Goal: Task Accomplishment & Management: Manage account settings

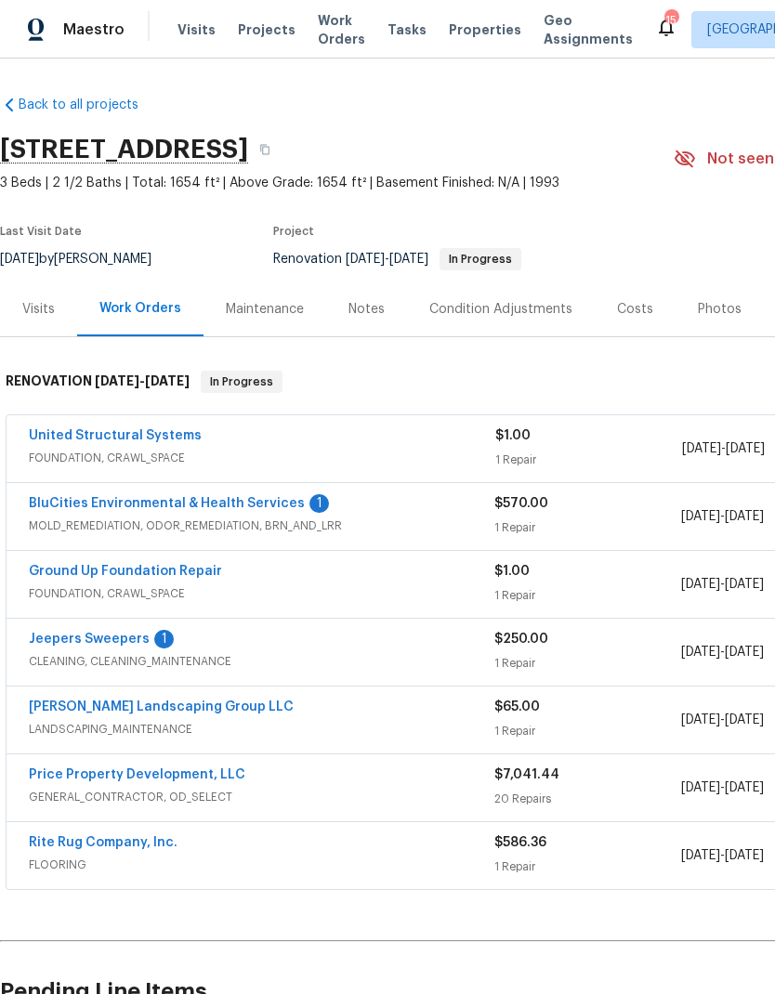
click at [265, 501] on link "BluCities Environmental & Health Services" at bounding box center [167, 503] width 276 height 13
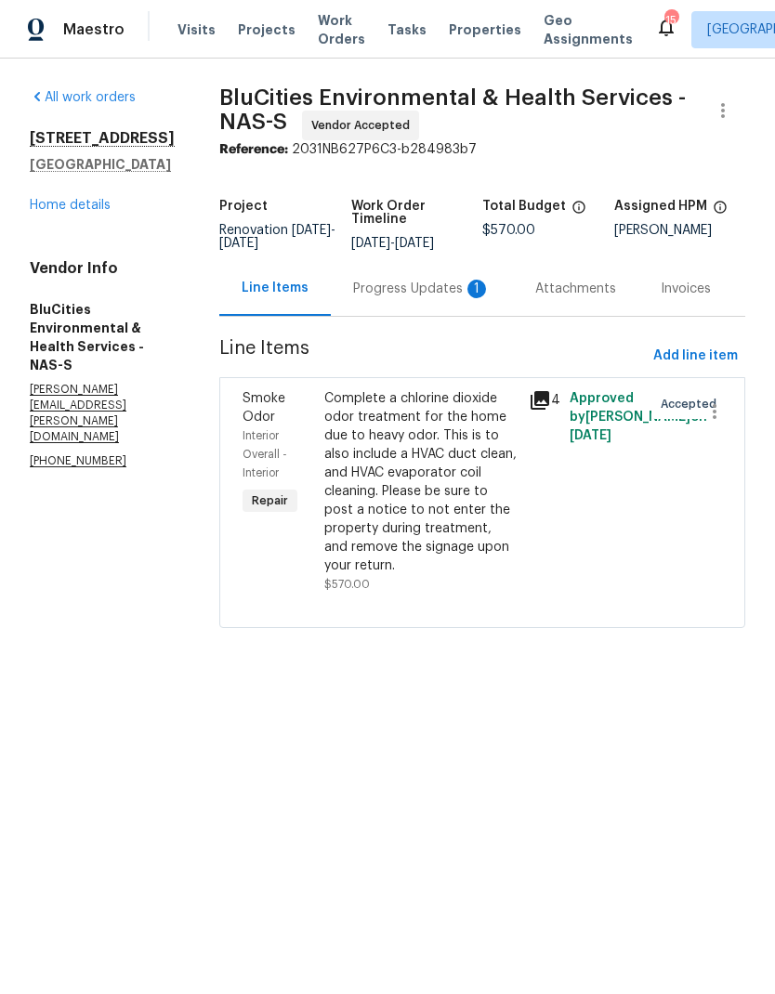
click at [391, 460] on div "Complete a chlorine dioxide odor treatment for the home due to heavy odor. This…" at bounding box center [420, 482] width 193 height 186
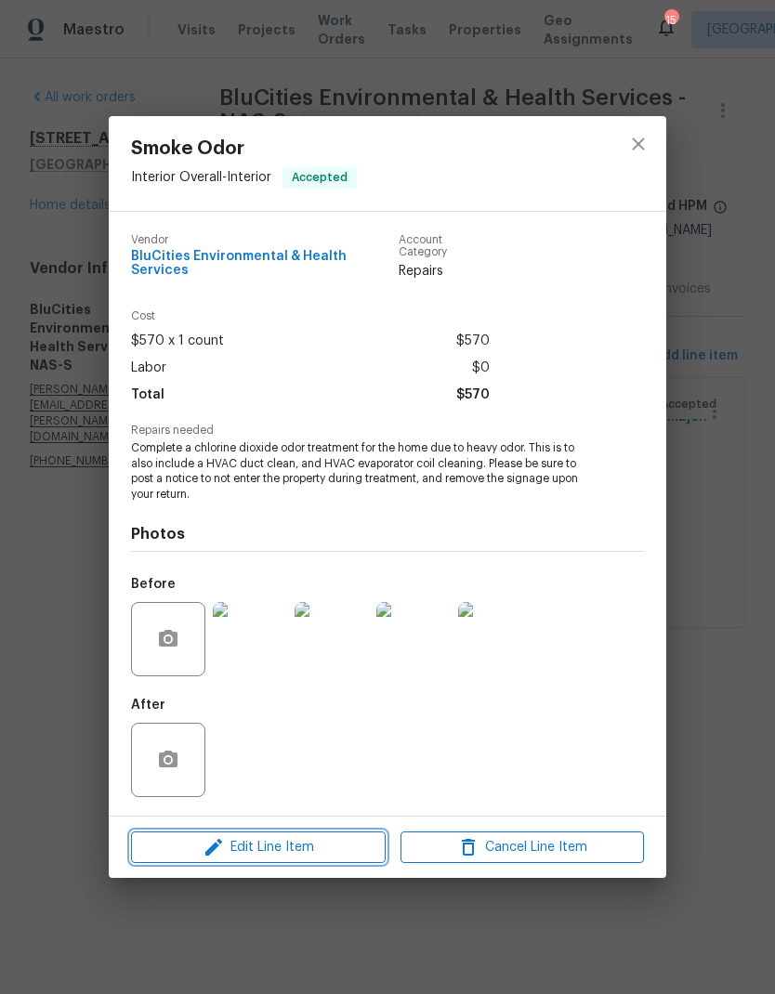
click at [306, 843] on span "Edit Line Item" at bounding box center [258, 847] width 243 height 23
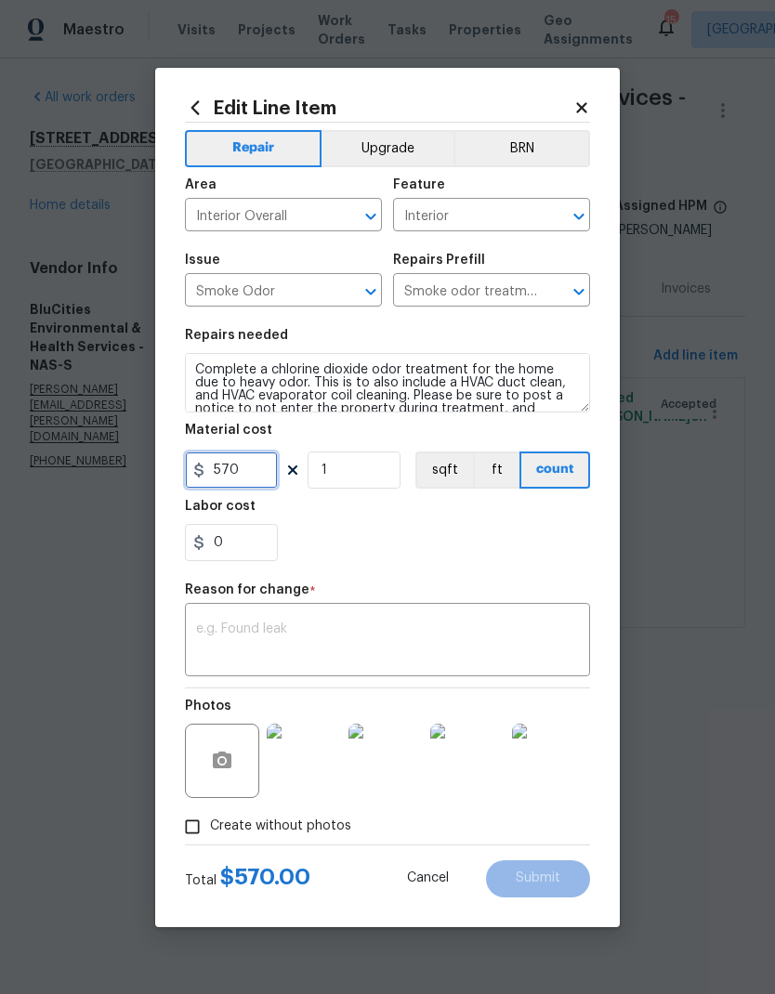
click at [249, 477] on input "570" at bounding box center [231, 469] width 93 height 37
type input "650"
click at [452, 634] on textarea at bounding box center [387, 641] width 383 height 39
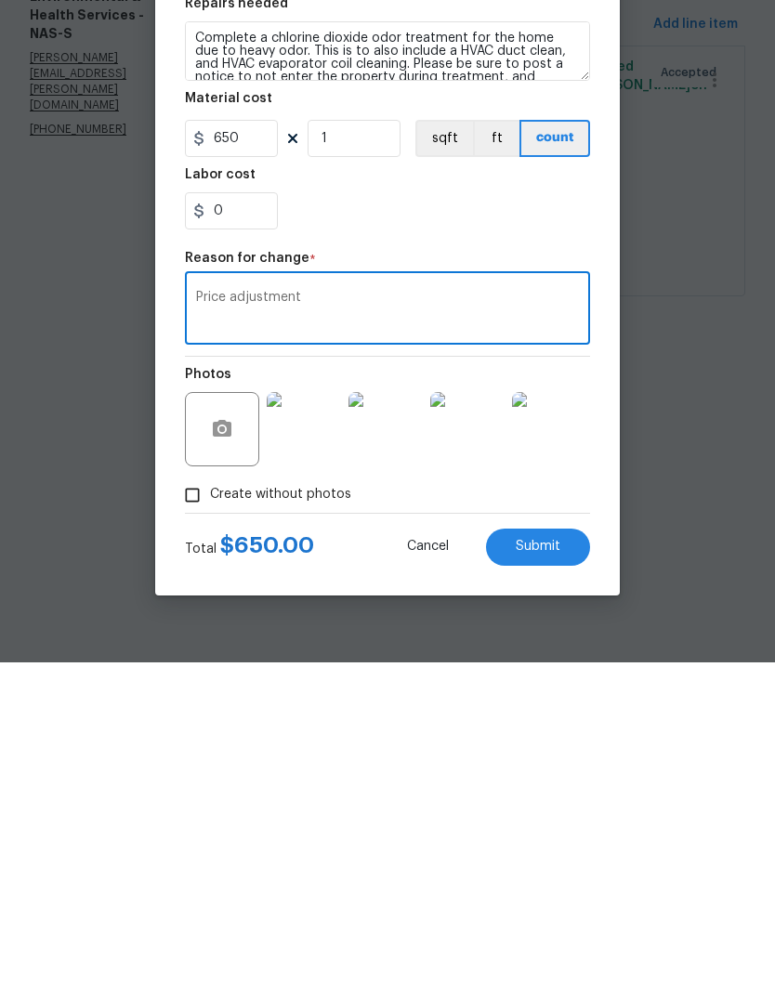
type textarea "Price adjustment"
click at [562, 860] on button "Submit" at bounding box center [538, 878] width 104 height 37
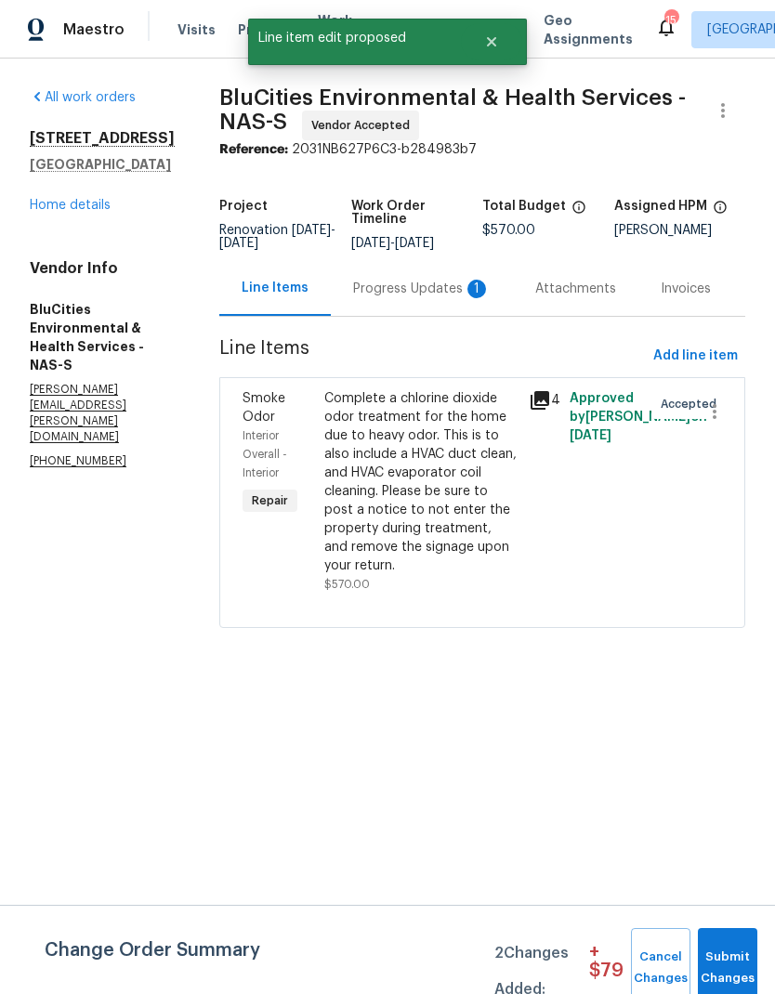
click at [428, 316] on div "Progress Updates 1" at bounding box center [422, 288] width 182 height 55
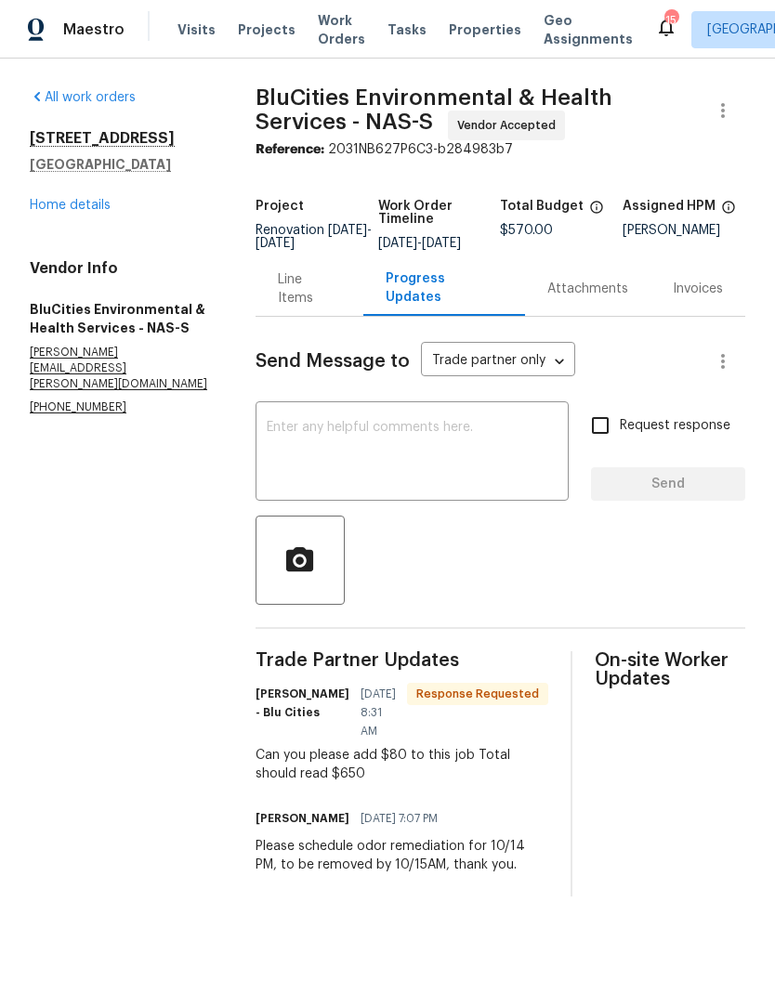
click at [458, 469] on textarea at bounding box center [412, 453] width 291 height 65
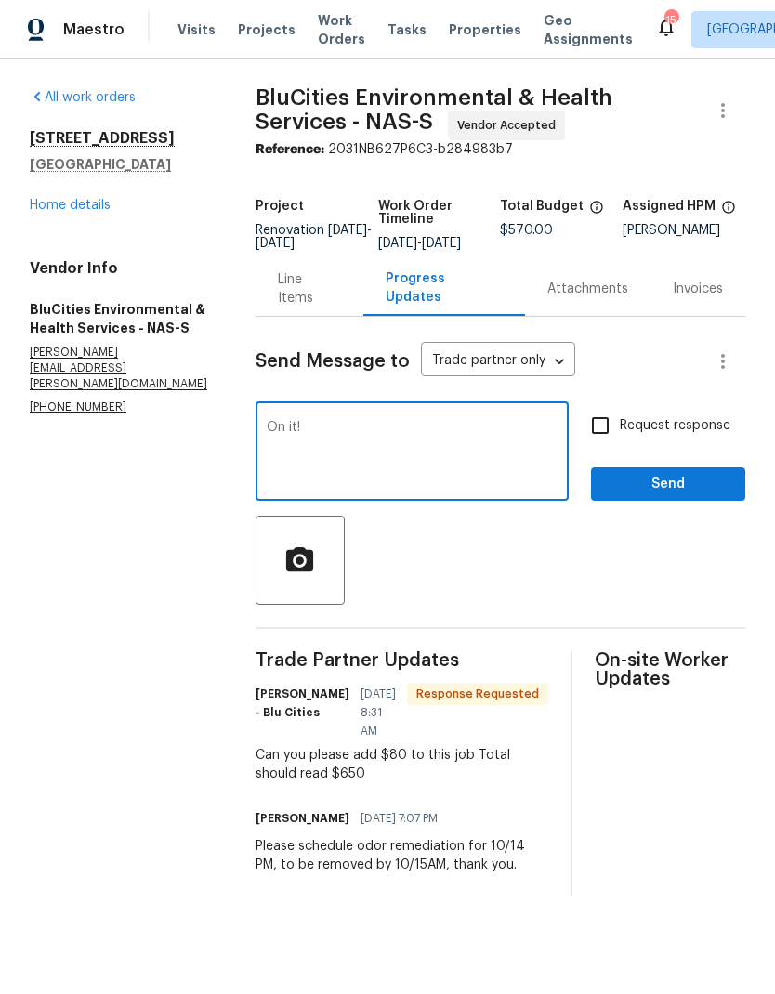
type textarea "On it!"
click at [704, 494] on span "Send" at bounding box center [668, 484] width 124 height 23
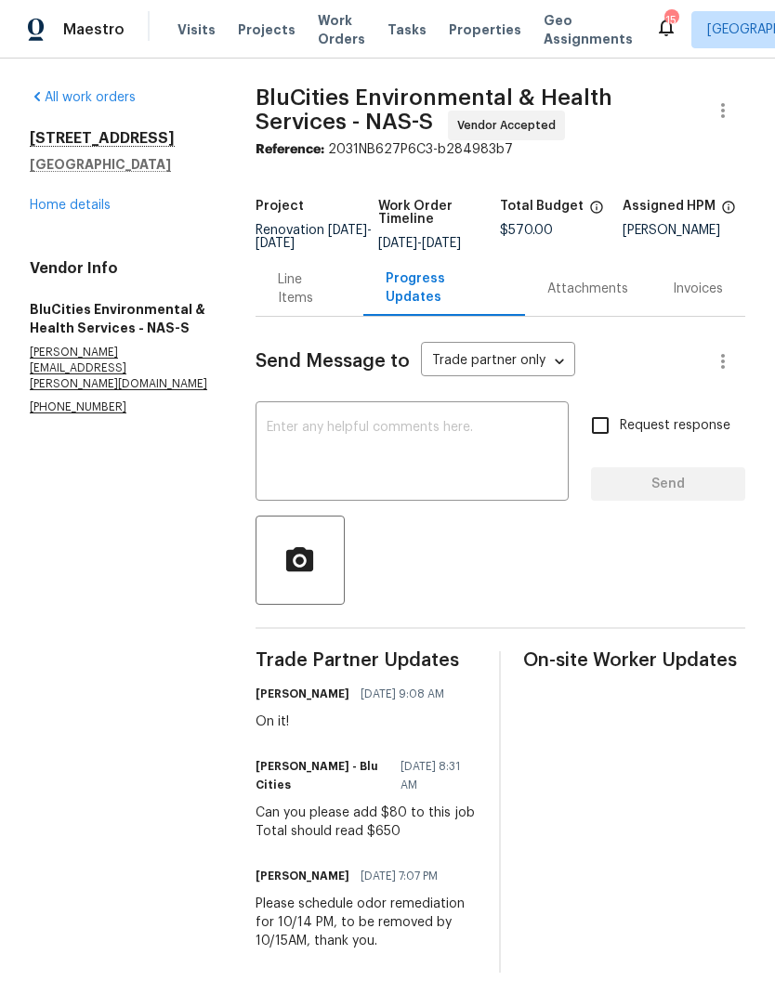
click at [98, 203] on link "Home details" at bounding box center [70, 205] width 81 height 13
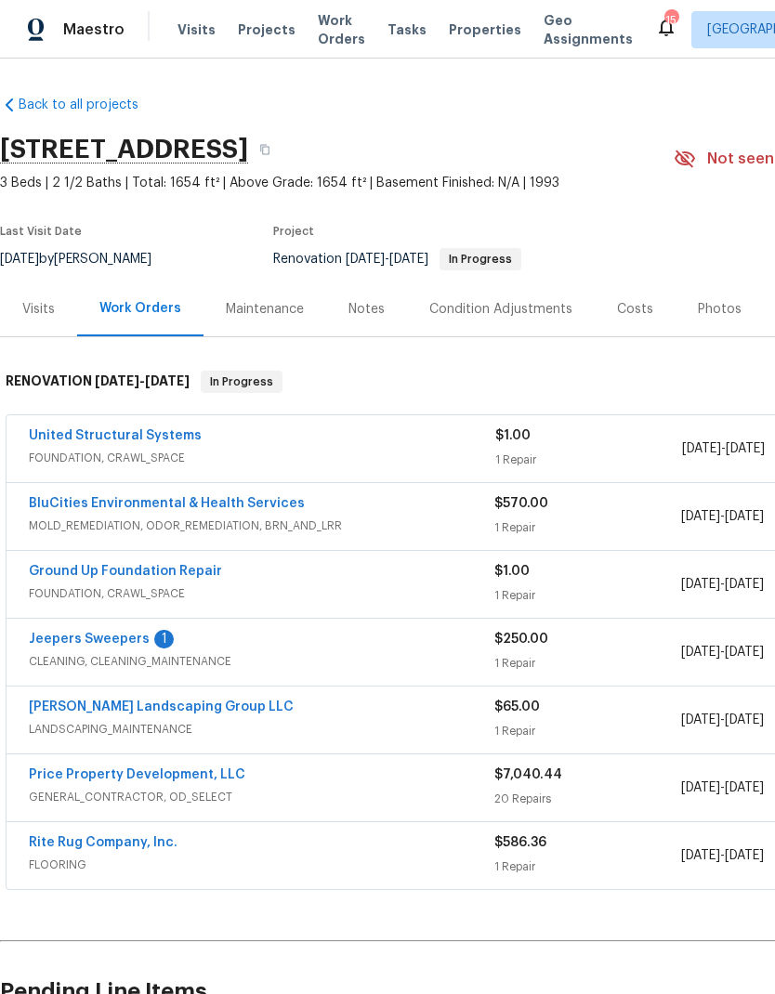
click at [139, 634] on link "Jeepers Sweepers" at bounding box center [89, 639] width 121 height 13
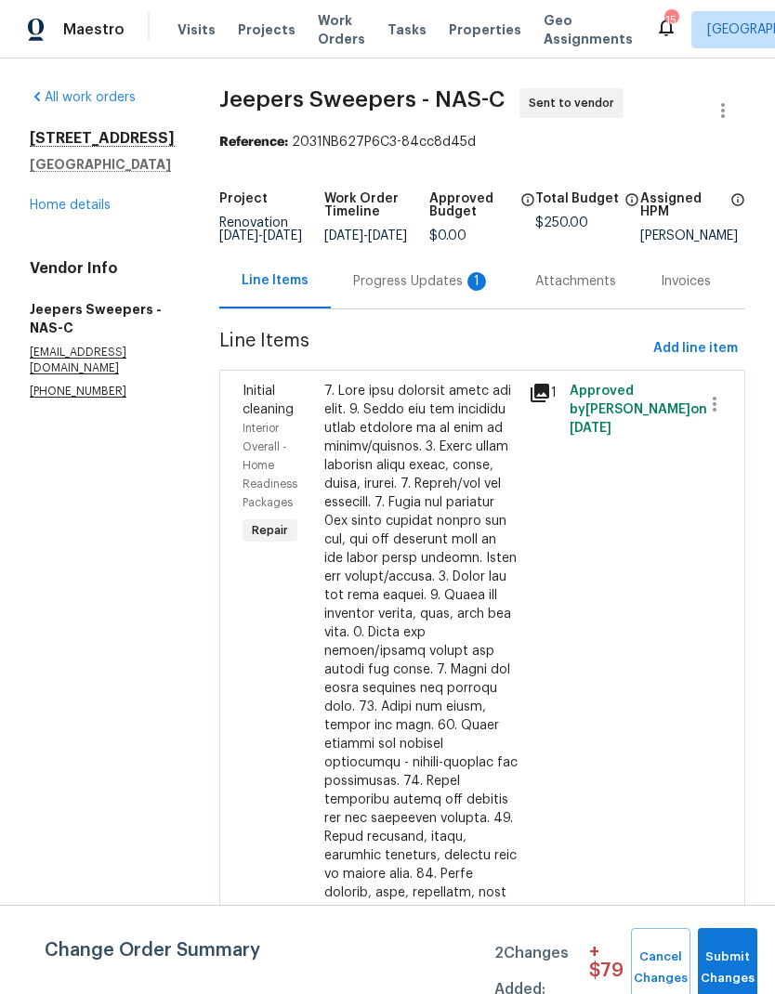
click at [468, 254] on div "Project Renovation 10/3/2025 - 10/14/2025 Work Order Timeline 10/3/2025 - 10/14…" at bounding box center [482, 217] width 526 height 72
click at [471, 291] on div "Progress Updates 1" at bounding box center [421, 281] width 137 height 19
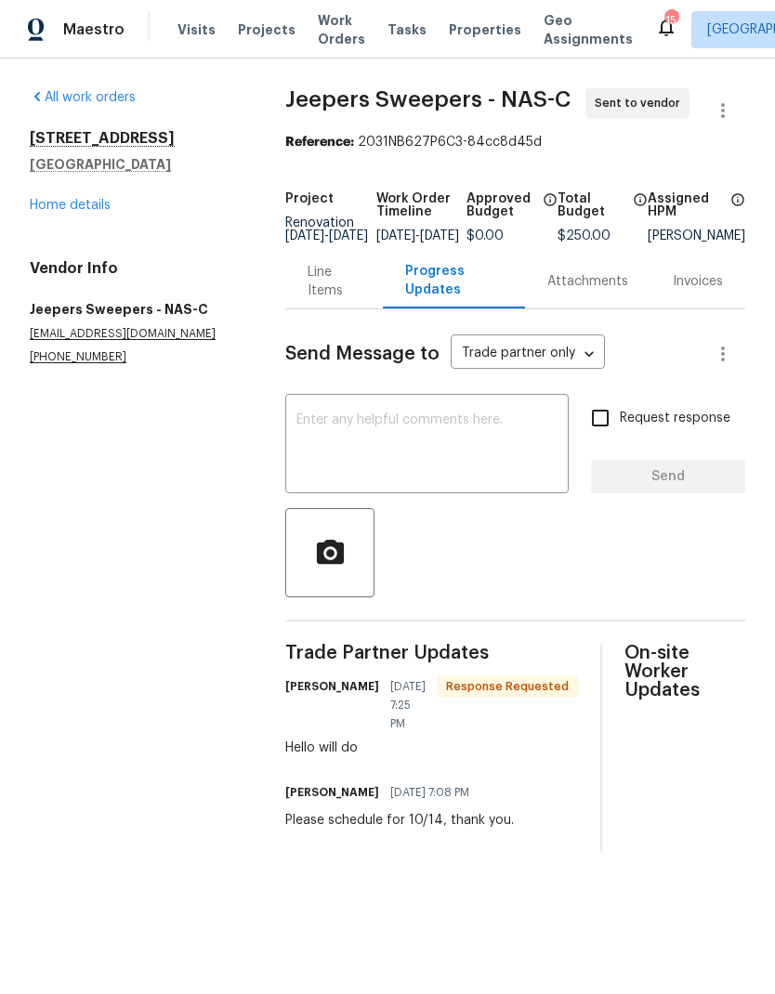
click at [321, 299] on div "Line Items" at bounding box center [333, 281] width 52 height 37
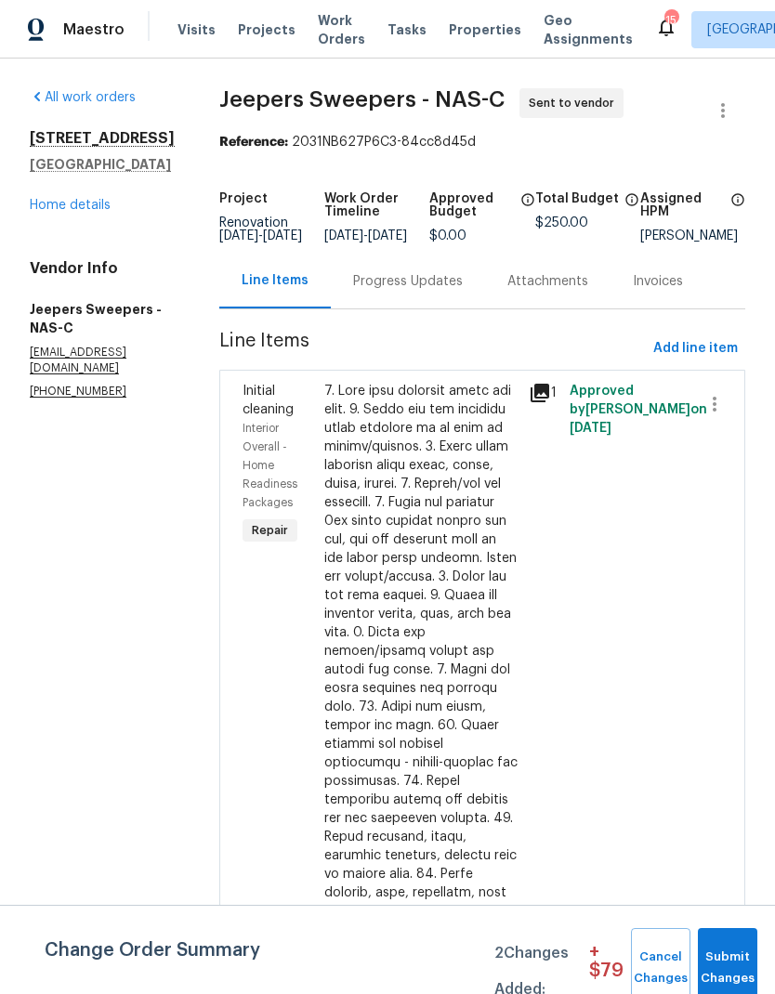
click at [91, 206] on link "Home details" at bounding box center [70, 205] width 81 height 13
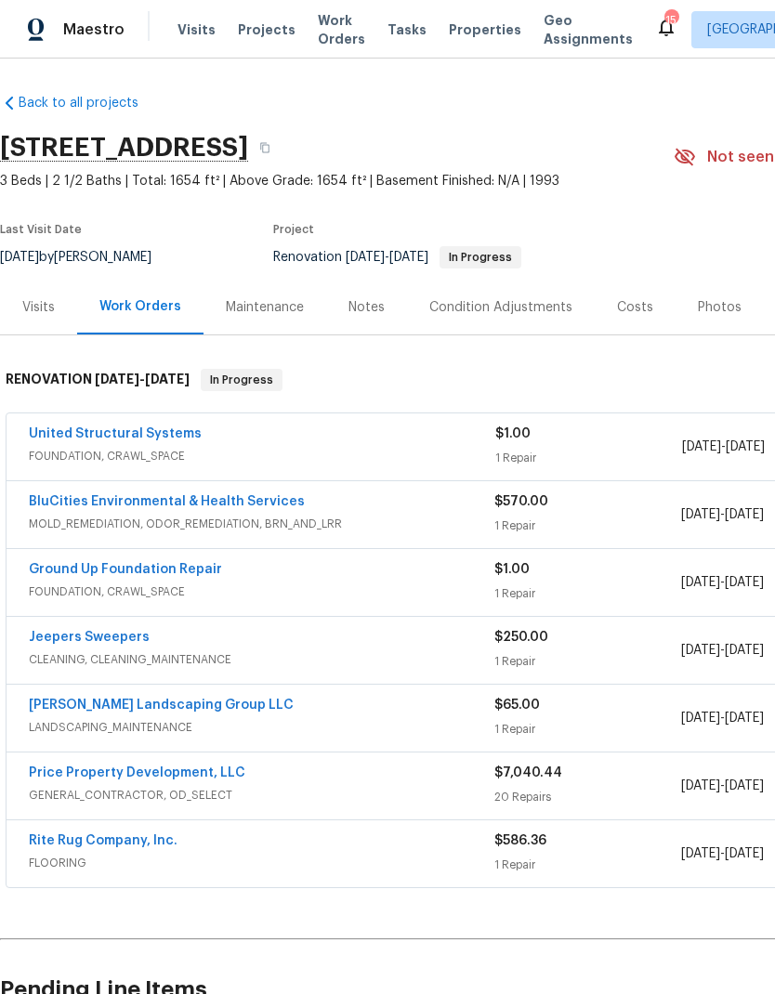
scroll to position [2, 0]
click at [340, 570] on div "Ground Up Foundation Repair" at bounding box center [261, 571] width 465 height 22
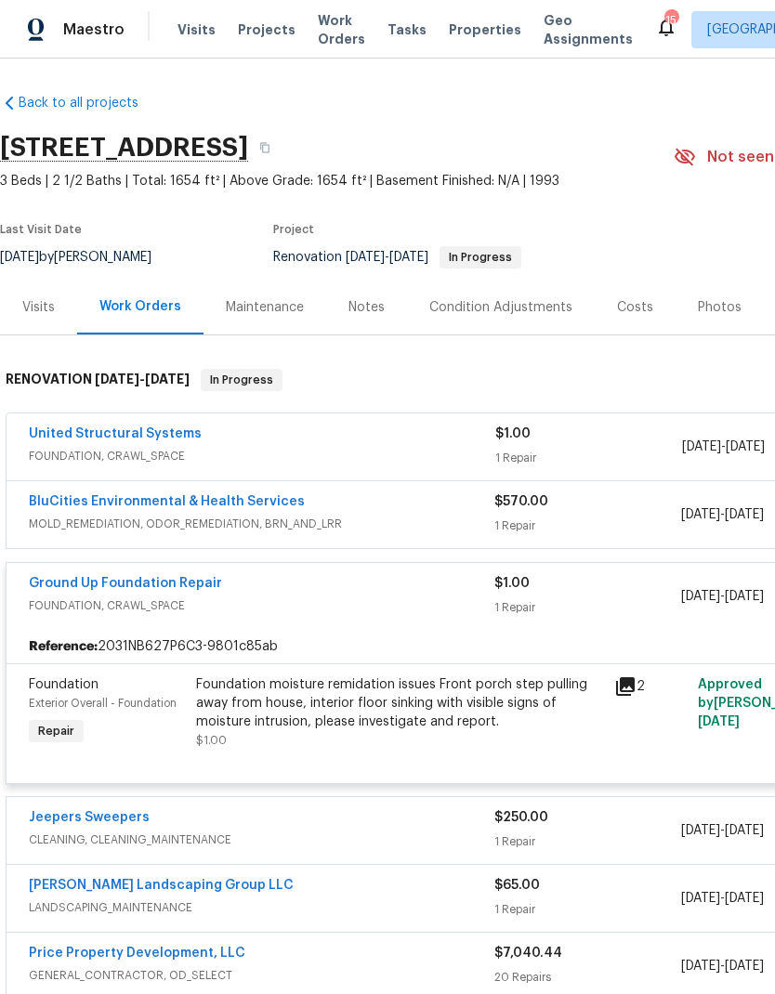
click at [380, 835] on span "CLEANING, CLEANING_MAINTENANCE" at bounding box center [261, 839] width 465 height 19
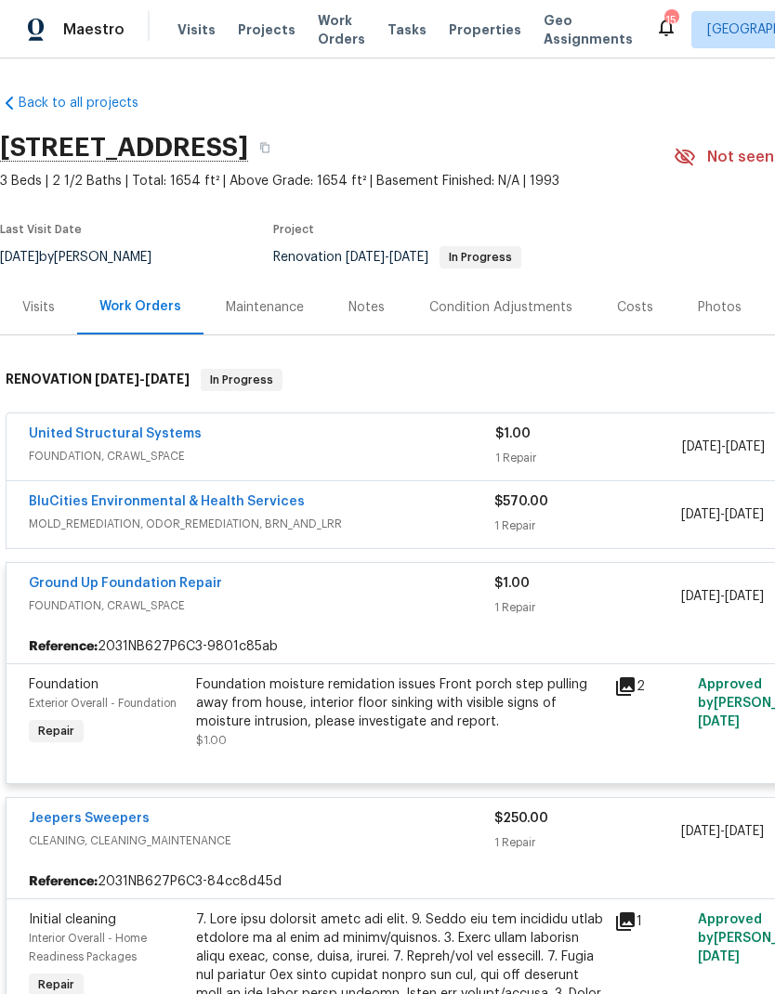
click at [375, 445] on div "United Structural Systems" at bounding box center [262, 436] width 466 height 22
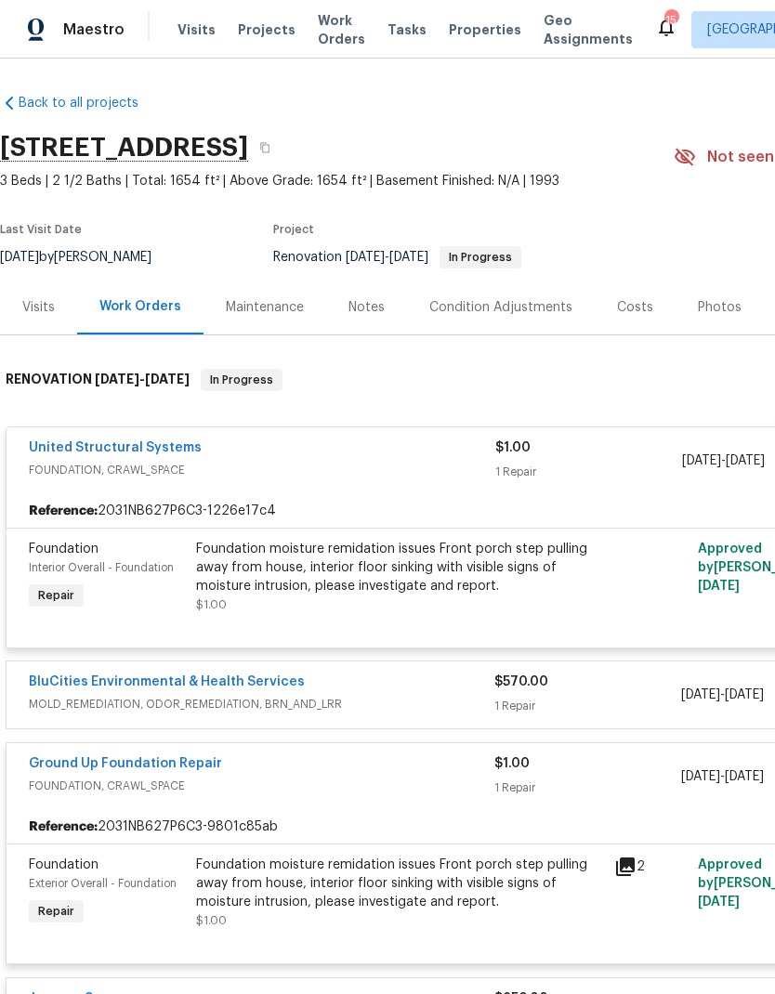
click at [375, 564] on div "Foundation moisture remidation issues Front porch step pulling away from house,…" at bounding box center [399, 568] width 407 height 56
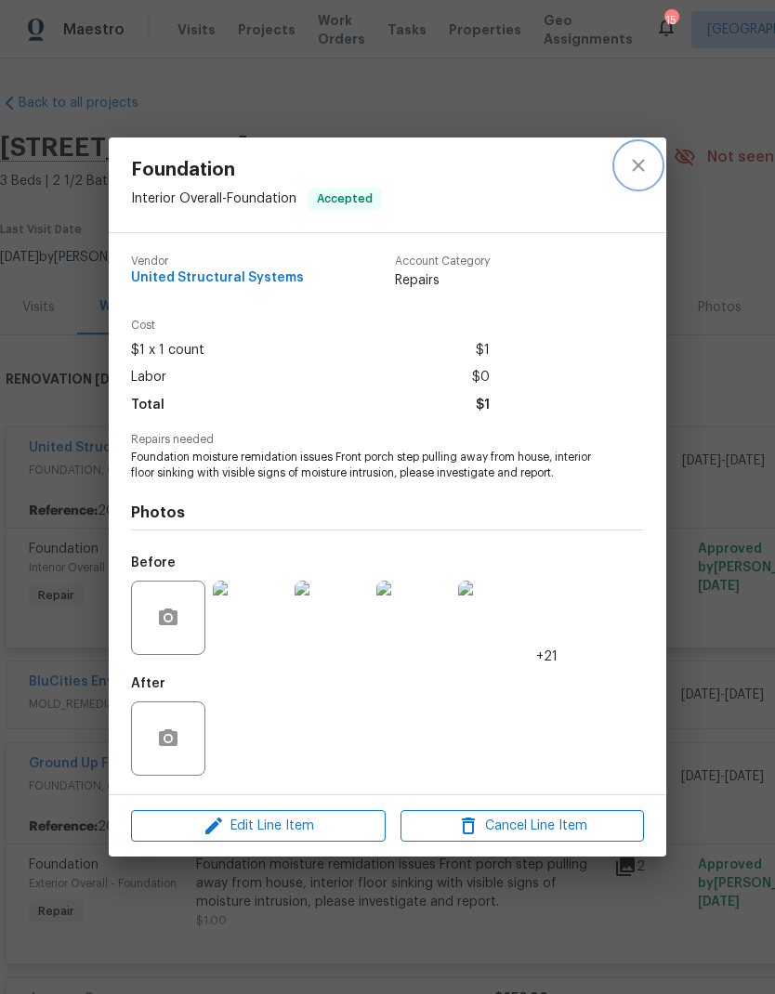
click at [629, 163] on icon "close" at bounding box center [638, 165] width 22 height 22
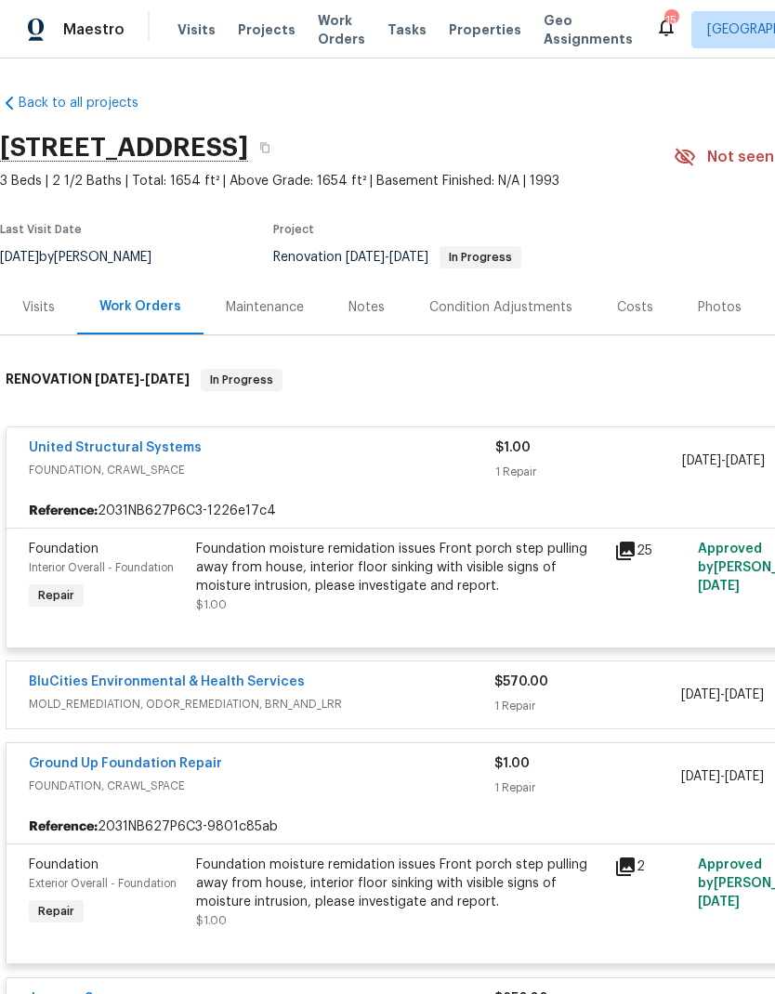
click at [386, 683] on div "BluCities Environmental & Health Services" at bounding box center [261, 684] width 465 height 22
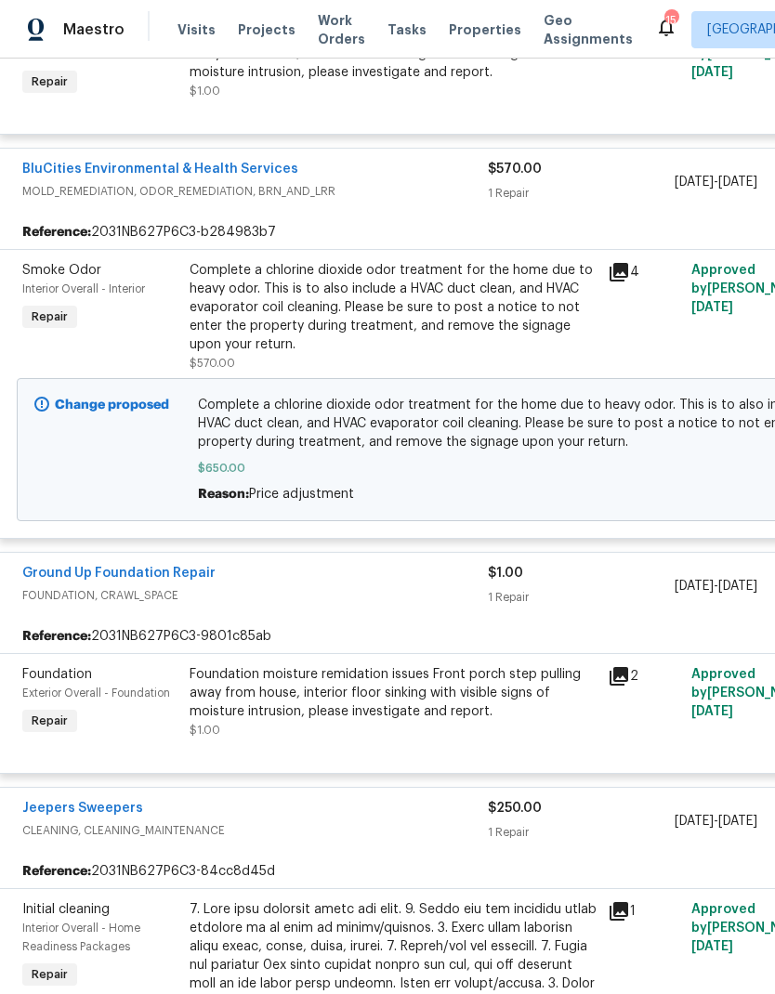
scroll to position [516, 7]
click at [246, 175] on link "BluCities Environmental & Health Services" at bounding box center [159, 169] width 276 height 13
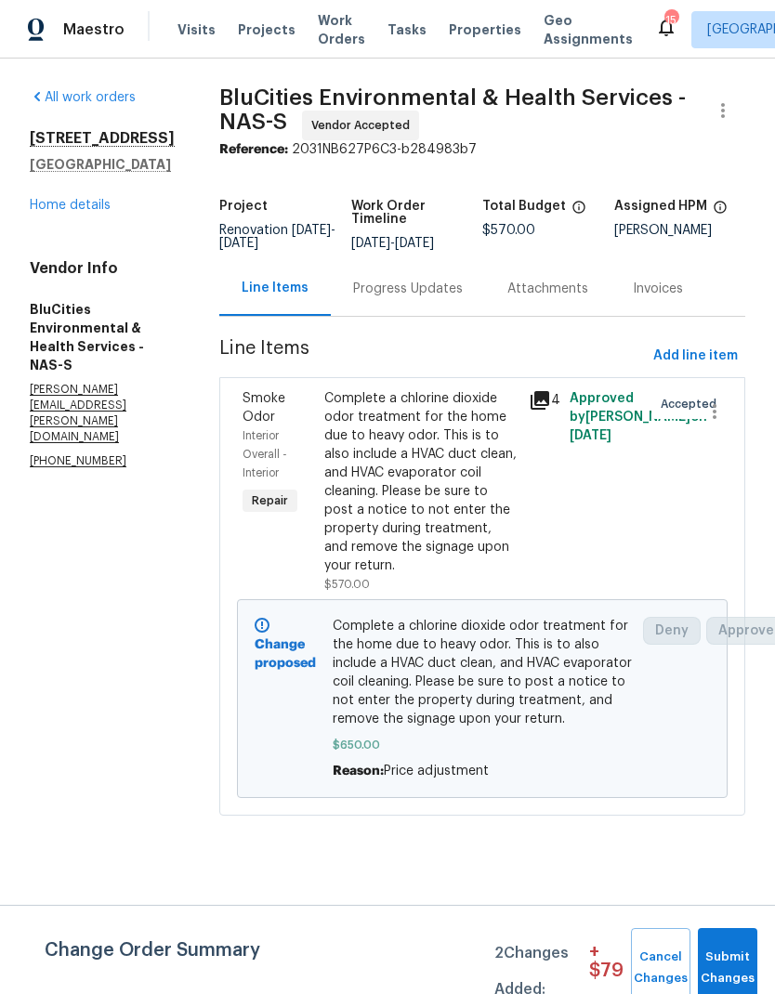
click at [407, 297] on div "Progress Updates" at bounding box center [408, 289] width 110 height 19
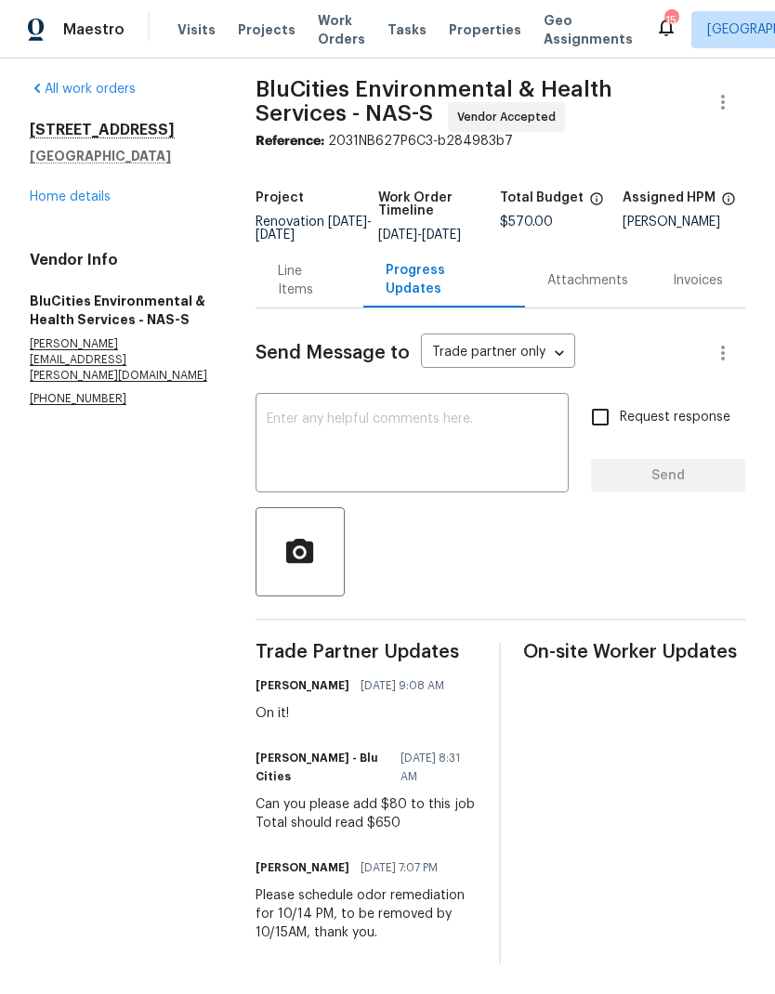
scroll to position [21, 0]
click at [103, 190] on link "Home details" at bounding box center [70, 196] width 81 height 13
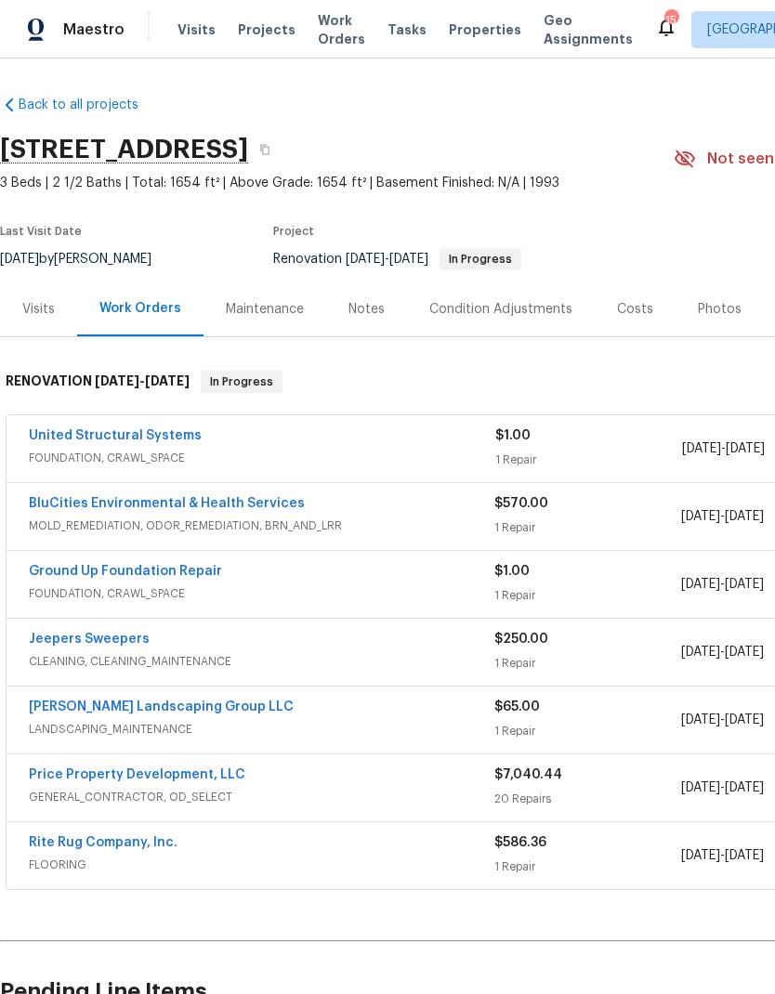
click at [205, 768] on link "Price Property Development, LLC" at bounding box center [137, 774] width 216 height 13
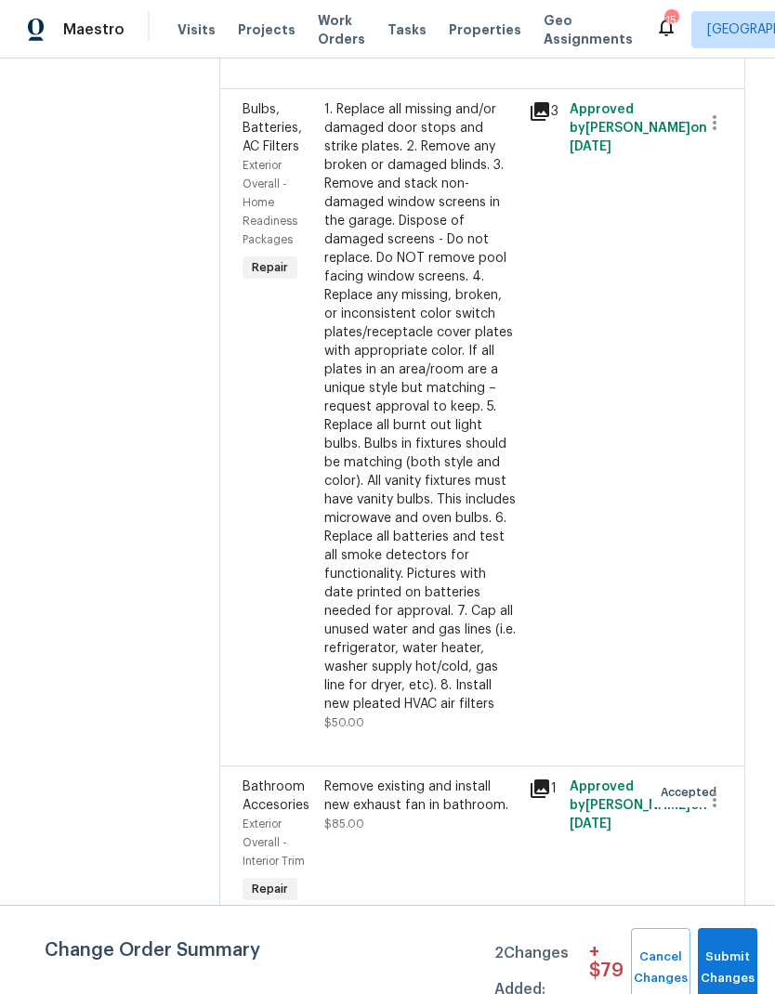
scroll to position [4768, 0]
click at [743, 951] on span "Submit Changes" at bounding box center [727, 968] width 41 height 43
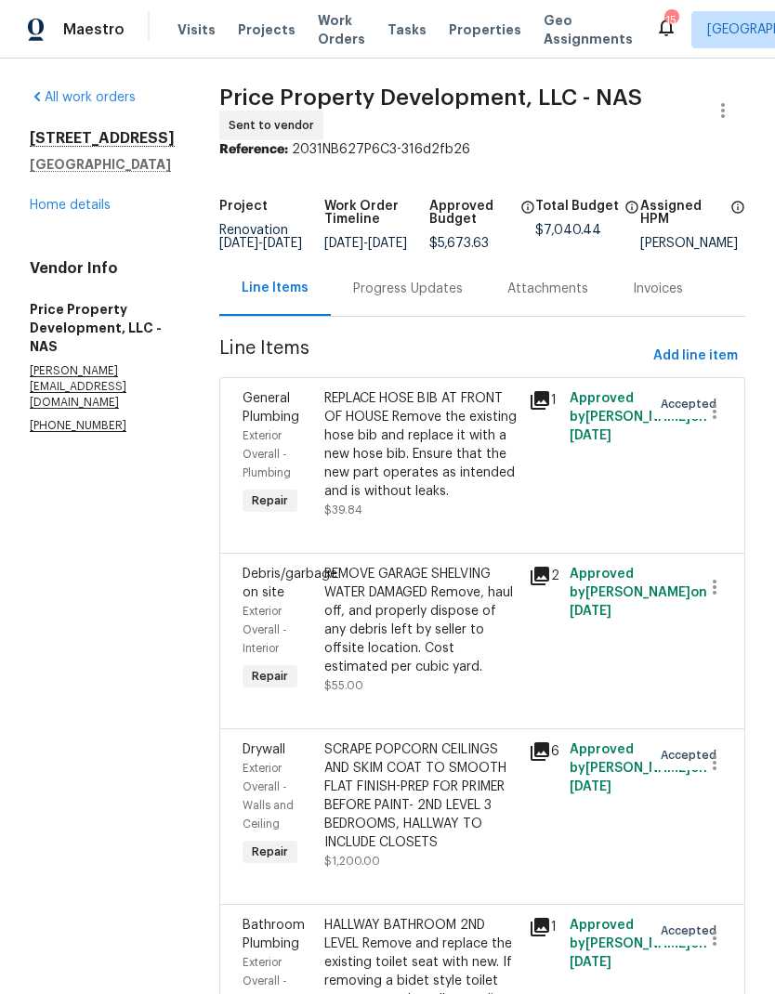
scroll to position [0, 0]
click at [101, 199] on link "Home details" at bounding box center [70, 205] width 81 height 13
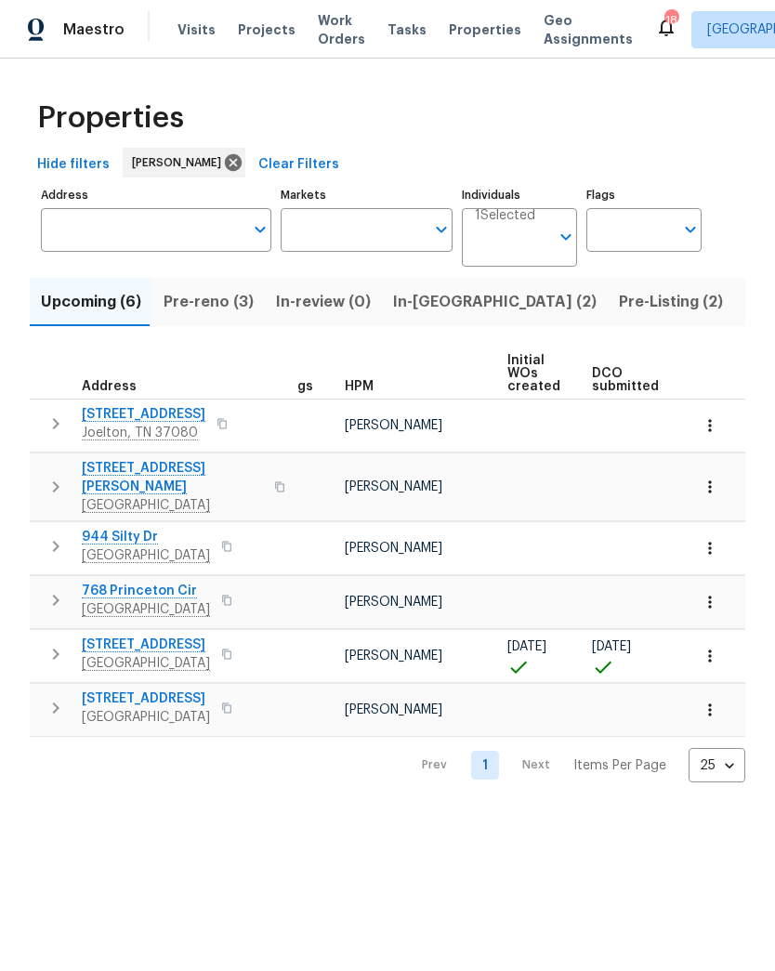
scroll to position [0, 23]
click at [203, 301] on span "Pre-reno (3)" at bounding box center [208, 302] width 90 height 26
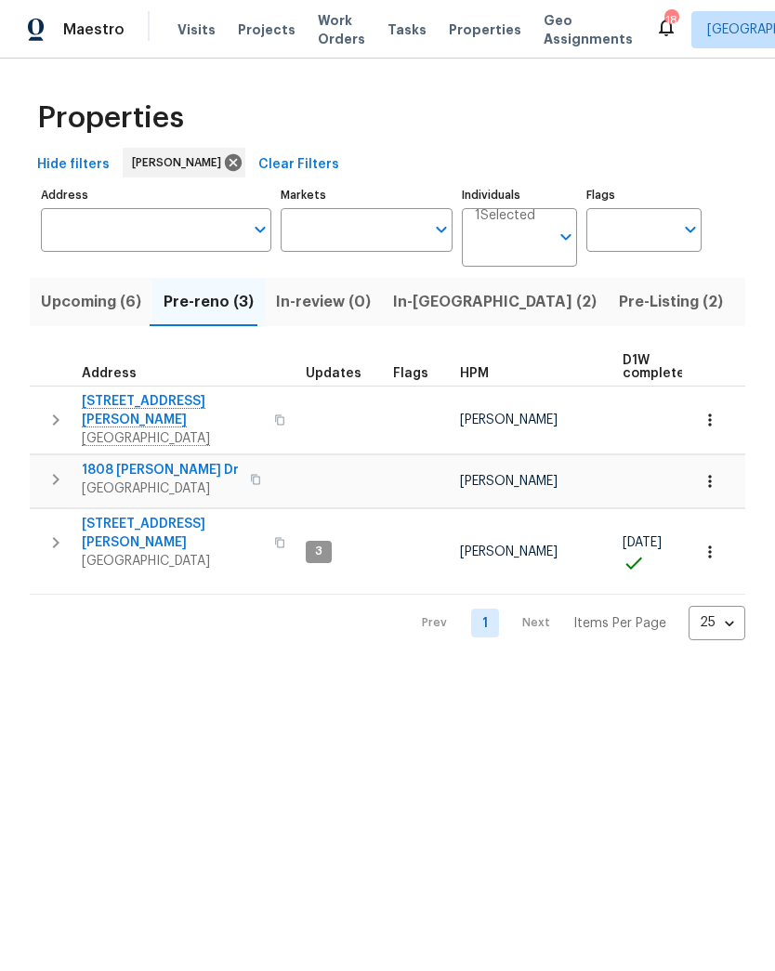
click at [71, 311] on span "Upcoming (6)" at bounding box center [91, 302] width 100 height 26
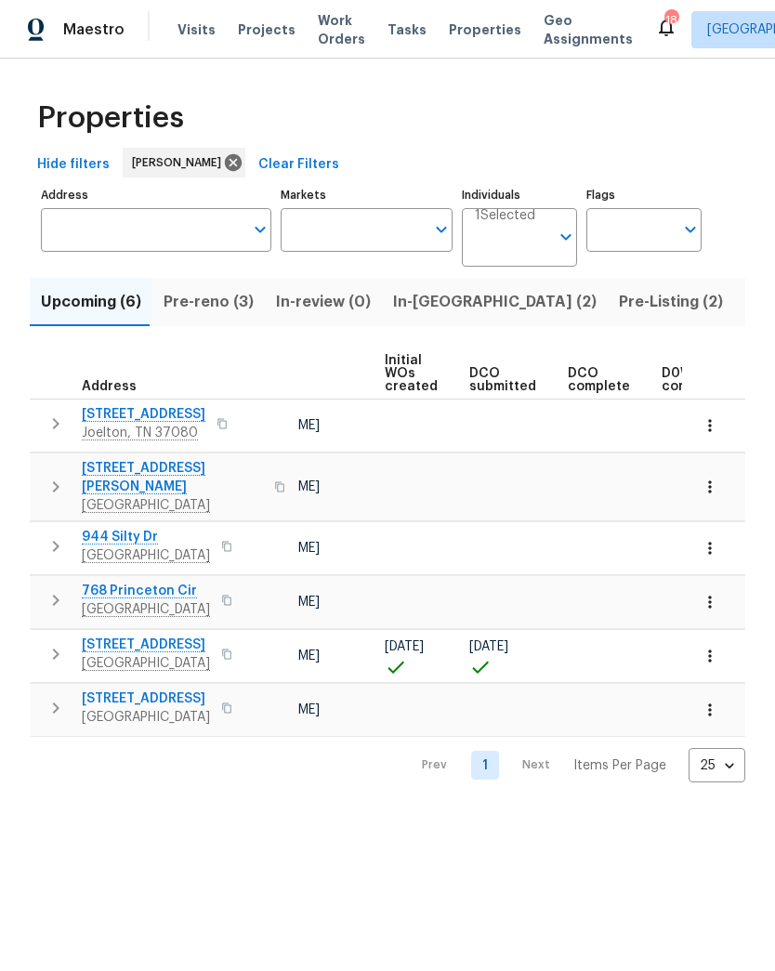
click at [202, 307] on span "Pre-reno (3)" at bounding box center [208, 302] width 90 height 26
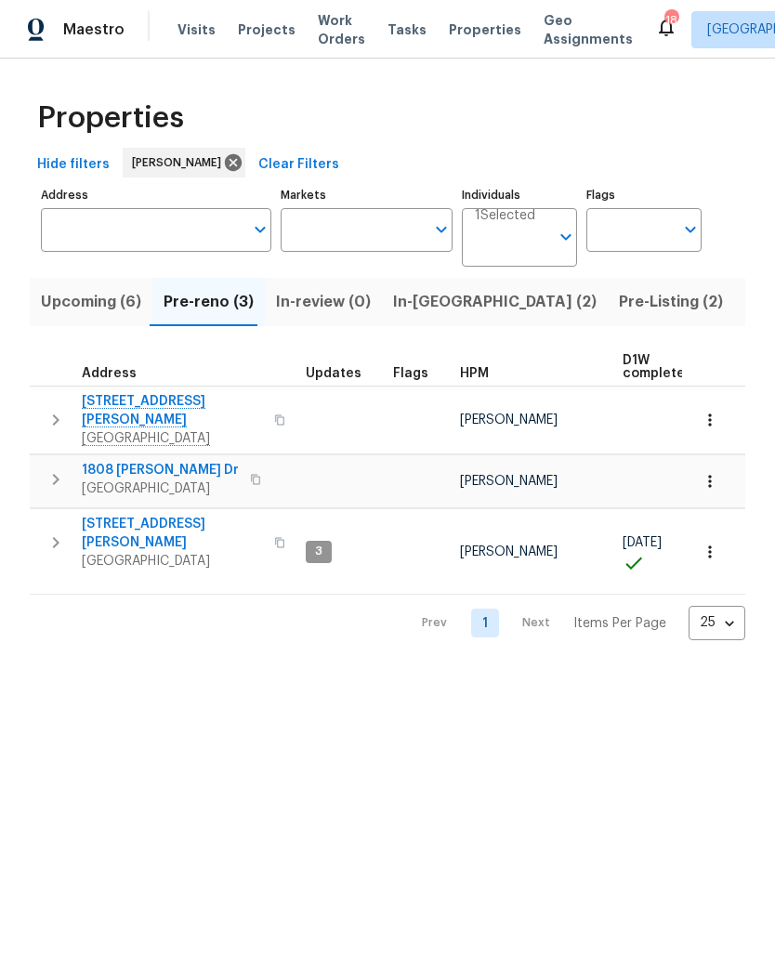
click at [407, 308] on span "In-reno (2)" at bounding box center [494, 302] width 203 height 26
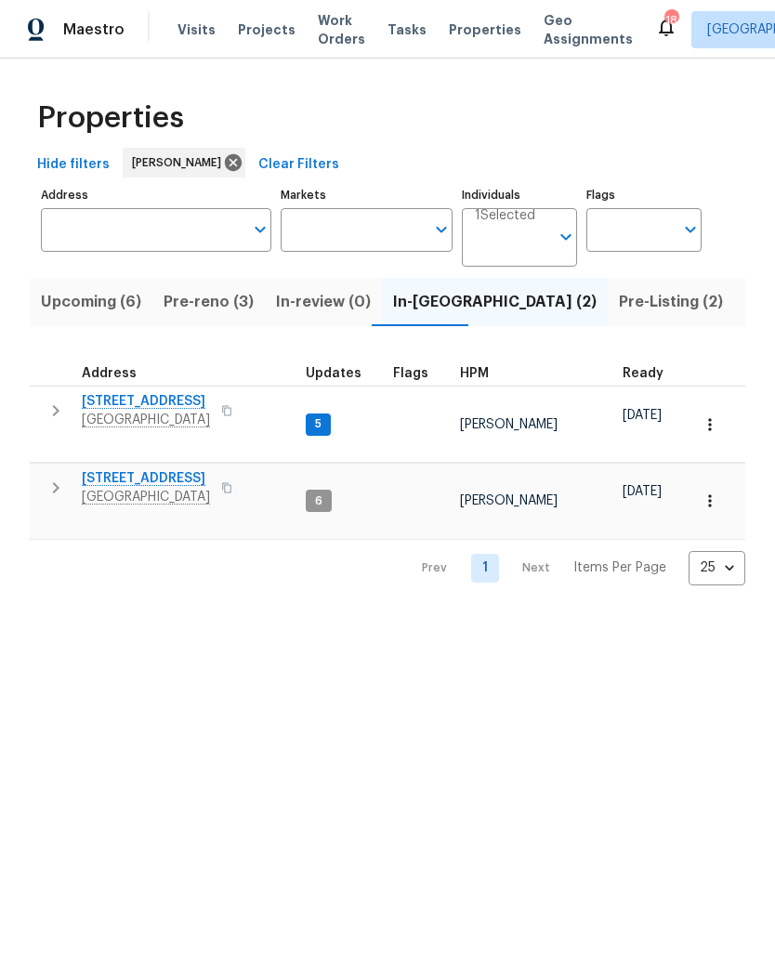
click at [115, 396] on span "1837 Twin Rivers Rd" at bounding box center [146, 401] width 128 height 19
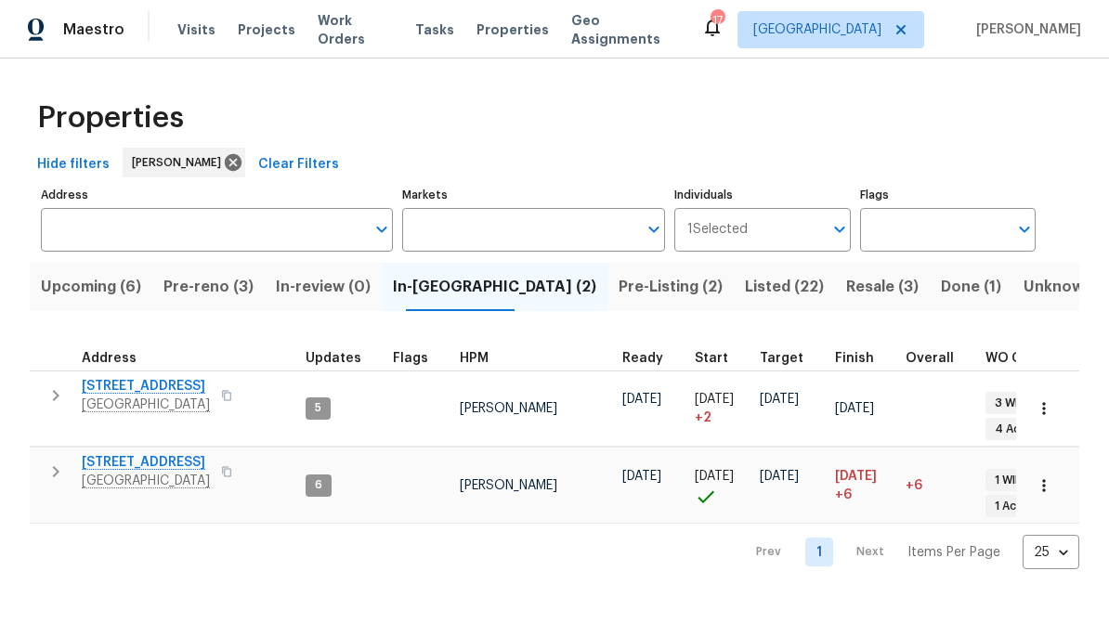
click at [89, 285] on span "Upcoming (6)" at bounding box center [91, 287] width 100 height 26
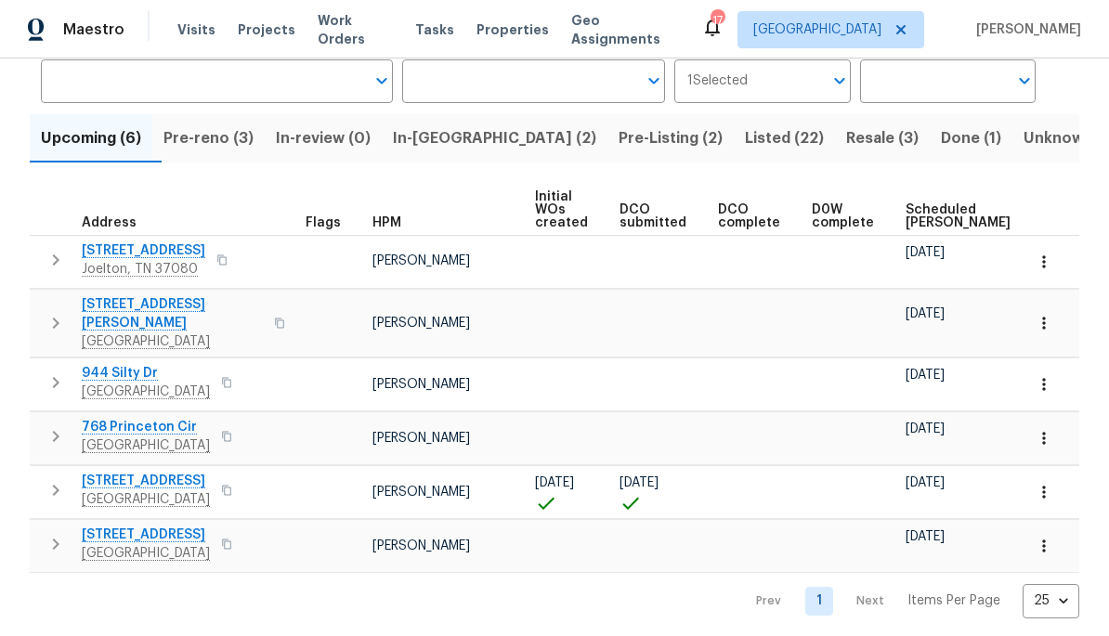
scroll to position [147, 0]
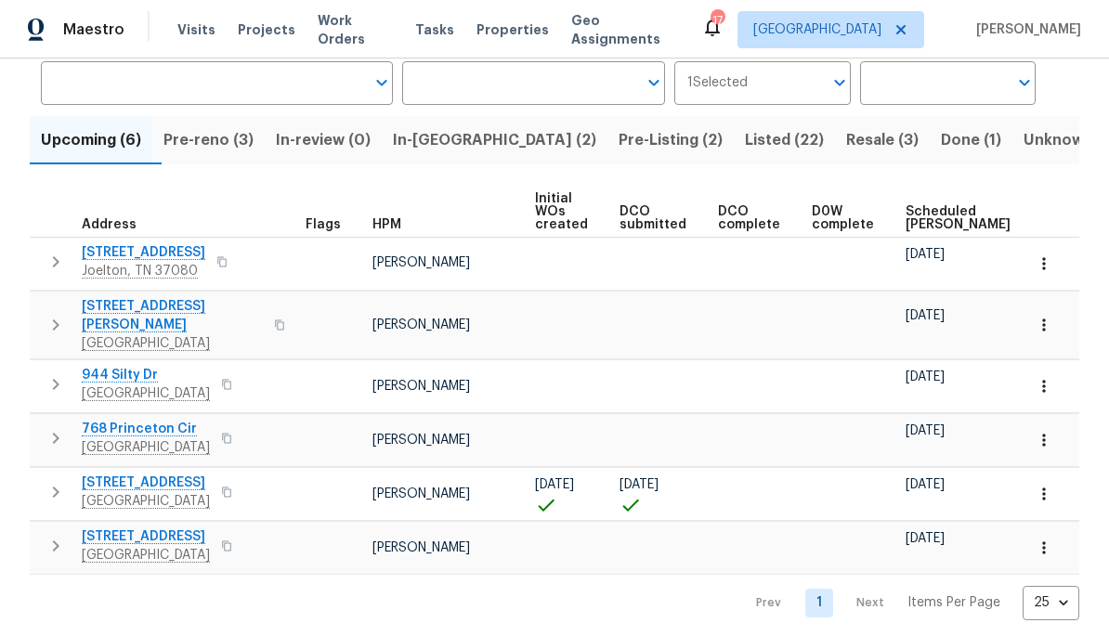
click at [220, 144] on span "Pre-reno (3)" at bounding box center [208, 140] width 90 height 26
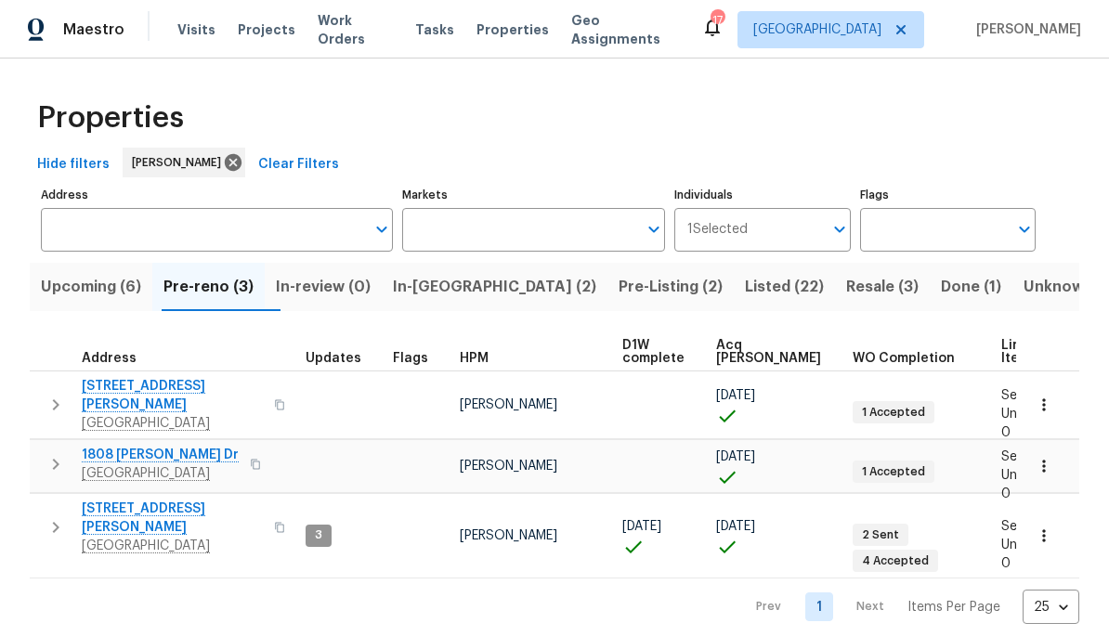
click at [87, 293] on span "Upcoming (6)" at bounding box center [91, 287] width 100 height 26
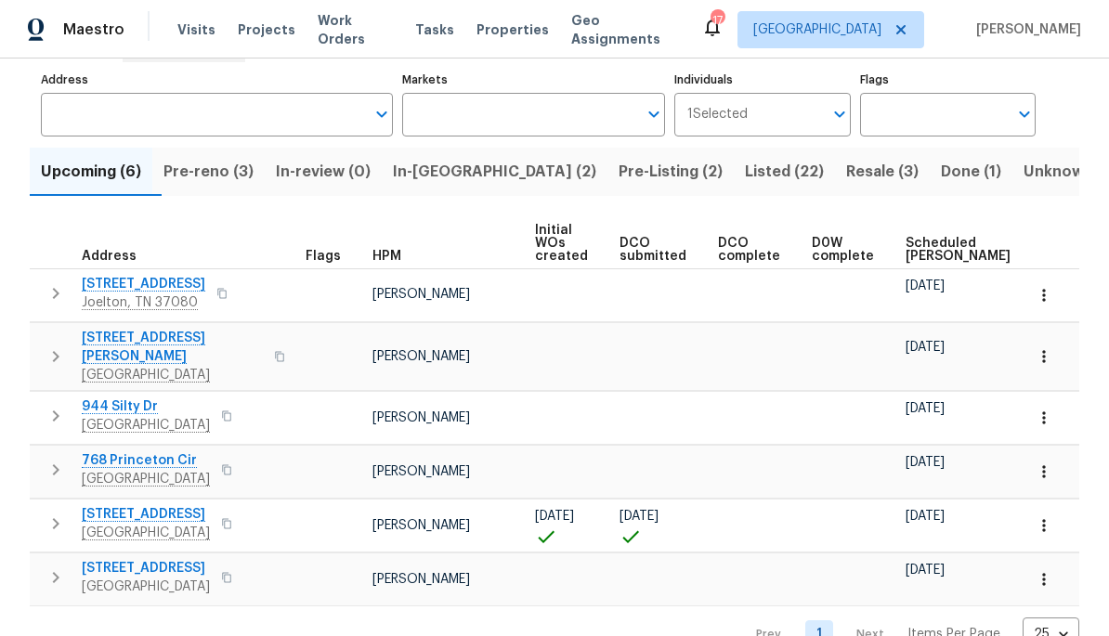
scroll to position [116, 0]
click at [210, 189] on button "Pre-reno (3)" at bounding box center [208, 171] width 112 height 48
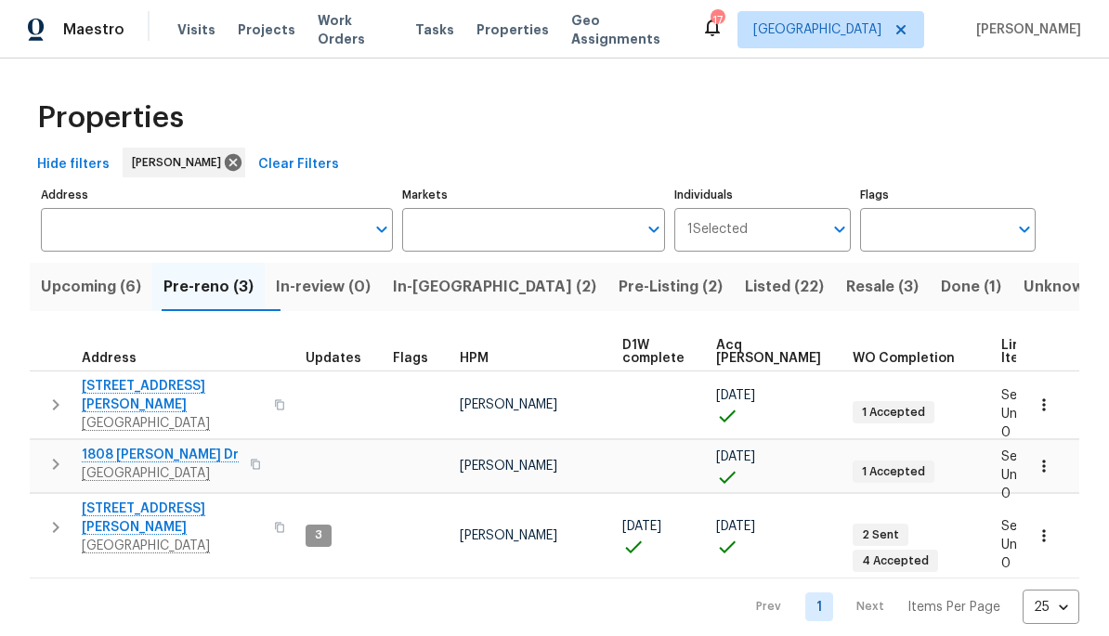
click at [132, 446] on span "1808 Calloway Dr" at bounding box center [160, 455] width 157 height 19
click at [141, 390] on span "2390 Senseney Dr" at bounding box center [172, 395] width 181 height 37
click at [81, 281] on span "Upcoming (6)" at bounding box center [91, 287] width 100 height 26
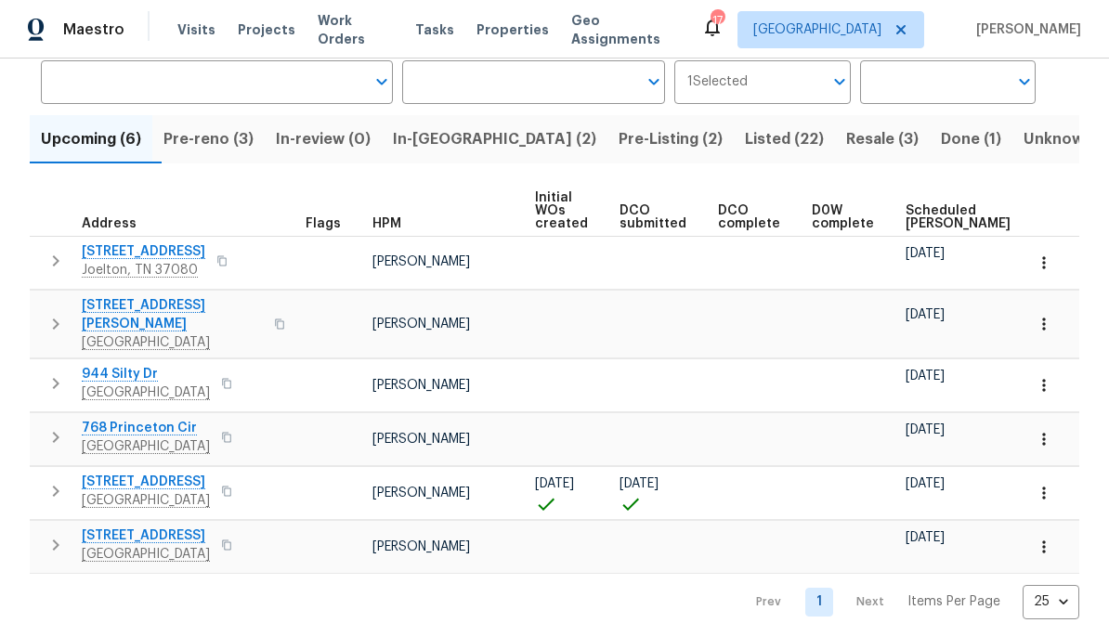
scroll to position [147, 0]
click at [131, 474] on span "152 Whitehall Dr" at bounding box center [146, 483] width 128 height 19
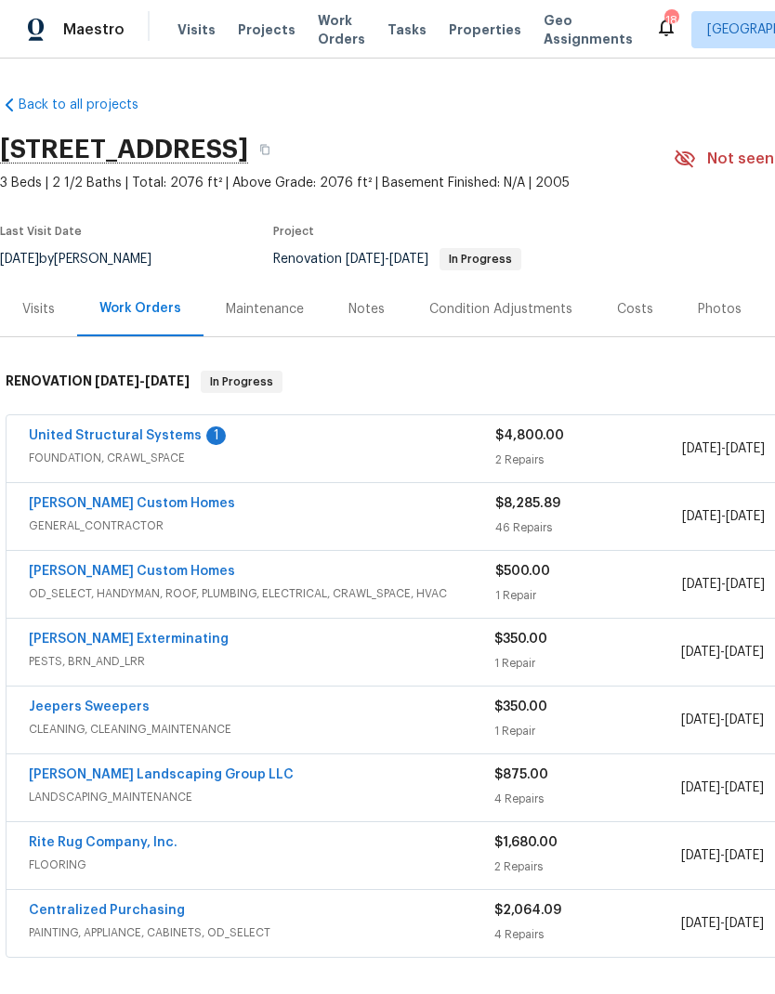
click at [111, 432] on link "United Structural Systems" at bounding box center [115, 435] width 173 height 13
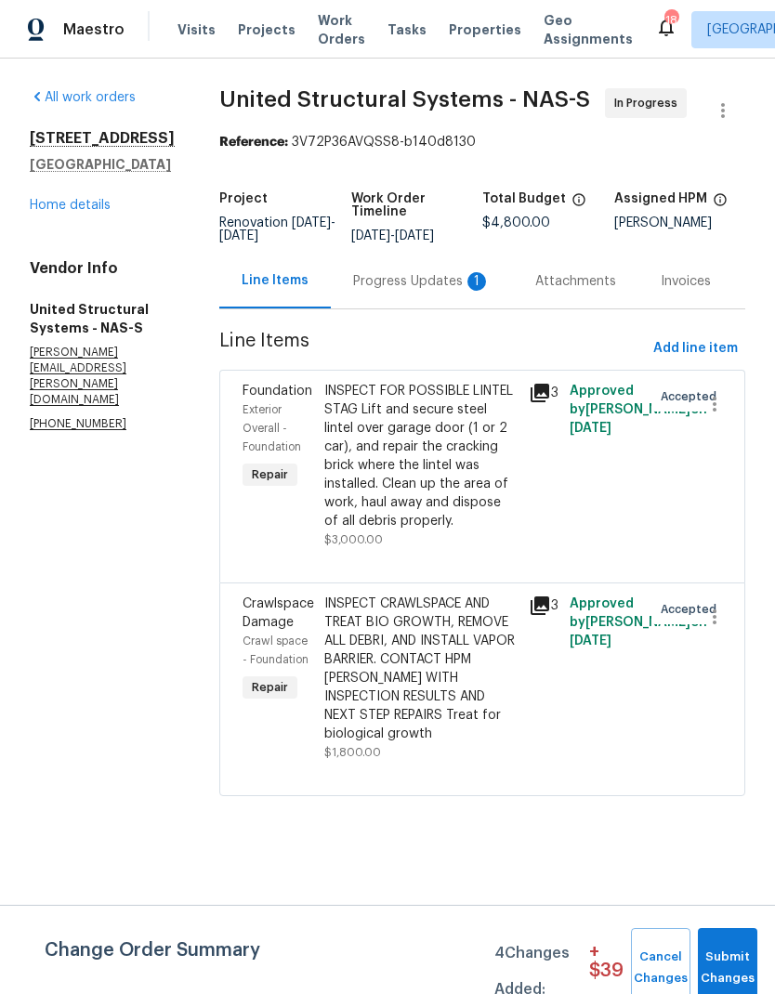
click at [453, 291] on div "Progress Updates 1" at bounding box center [421, 281] width 137 height 19
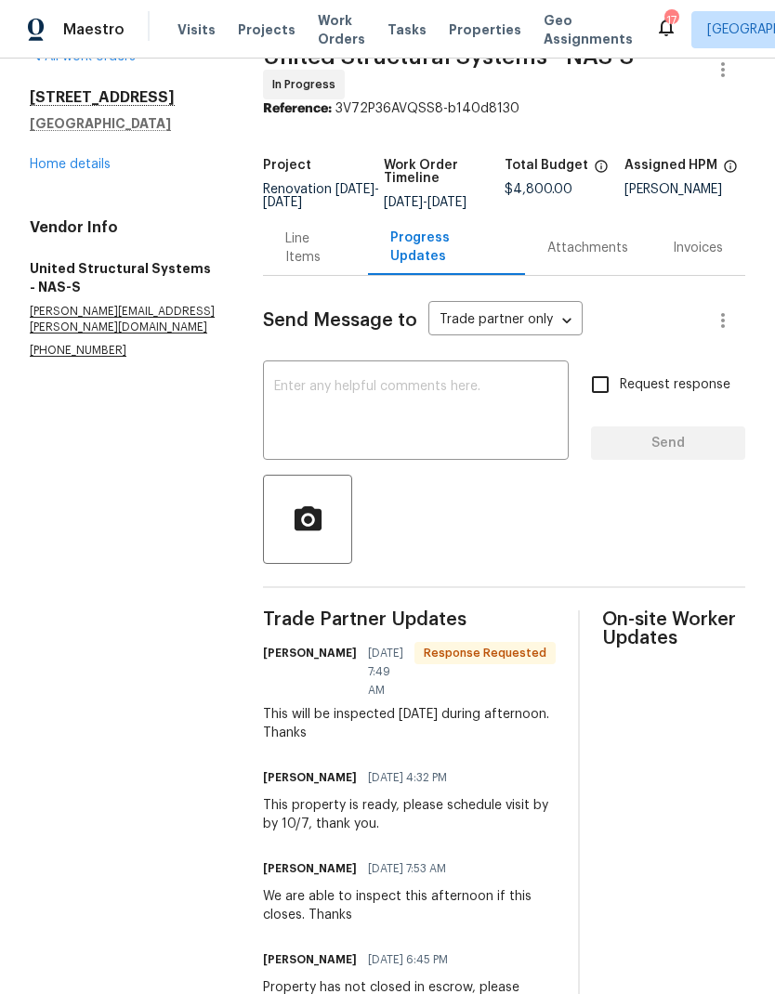
scroll to position [40, 0]
click at [53, 171] on link "Home details" at bounding box center [70, 165] width 81 height 13
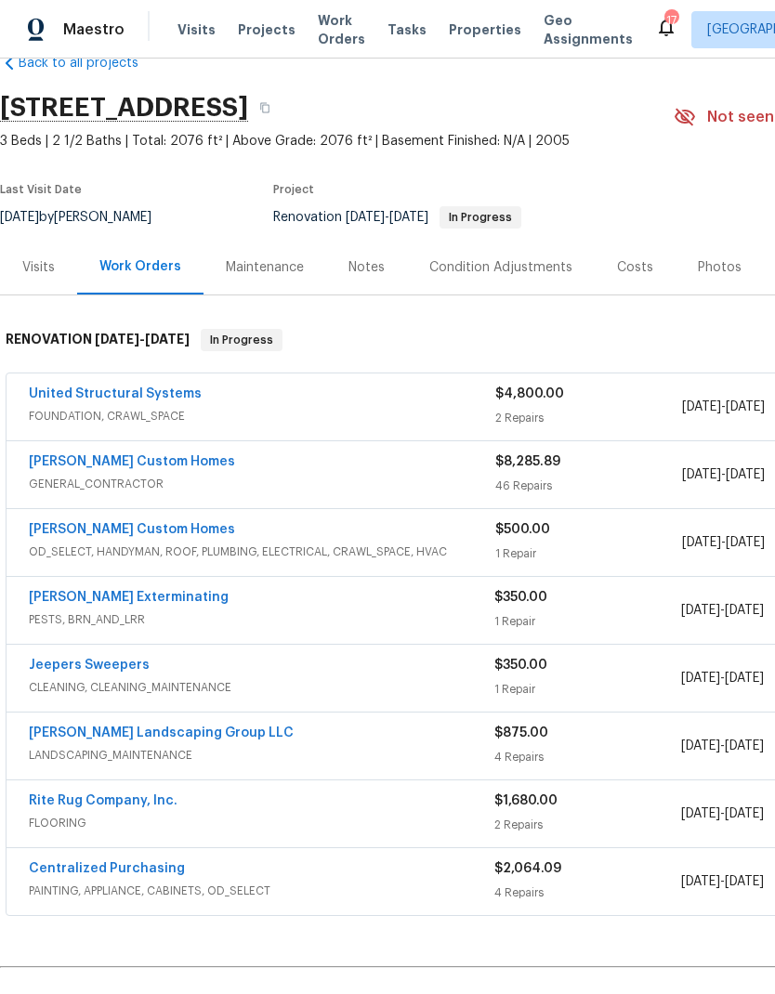
scroll to position [42, 0]
click at [78, 527] on link "Rappa Custom Homes" at bounding box center [132, 529] width 206 height 13
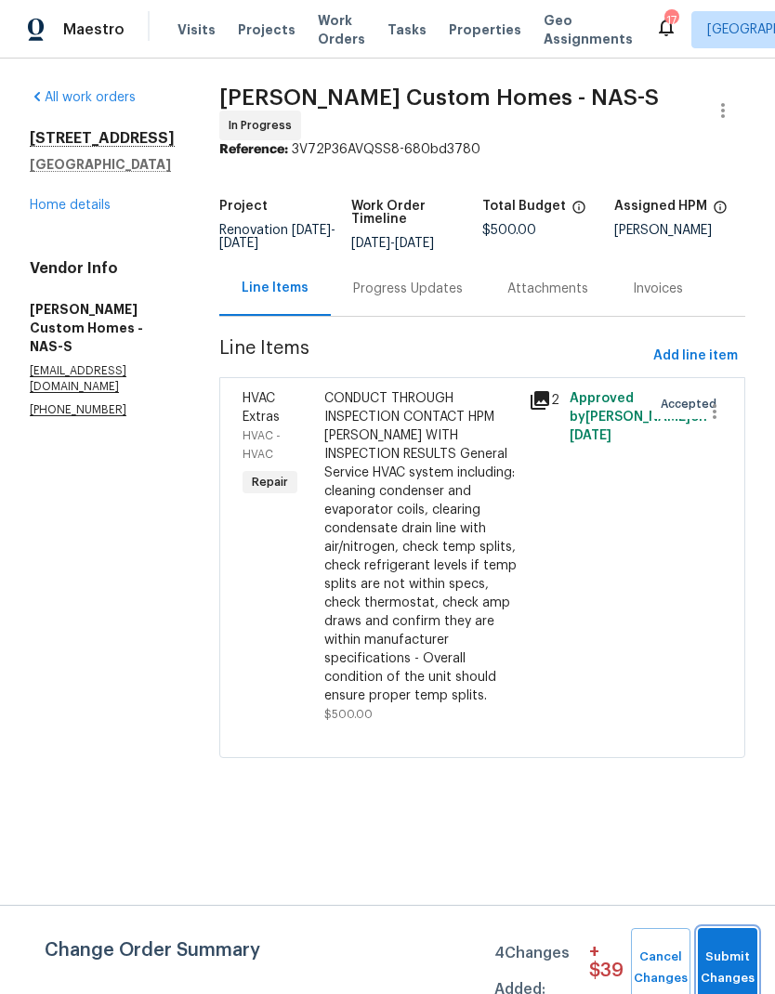
click at [734, 959] on span "Submit Changes" at bounding box center [727, 968] width 41 height 43
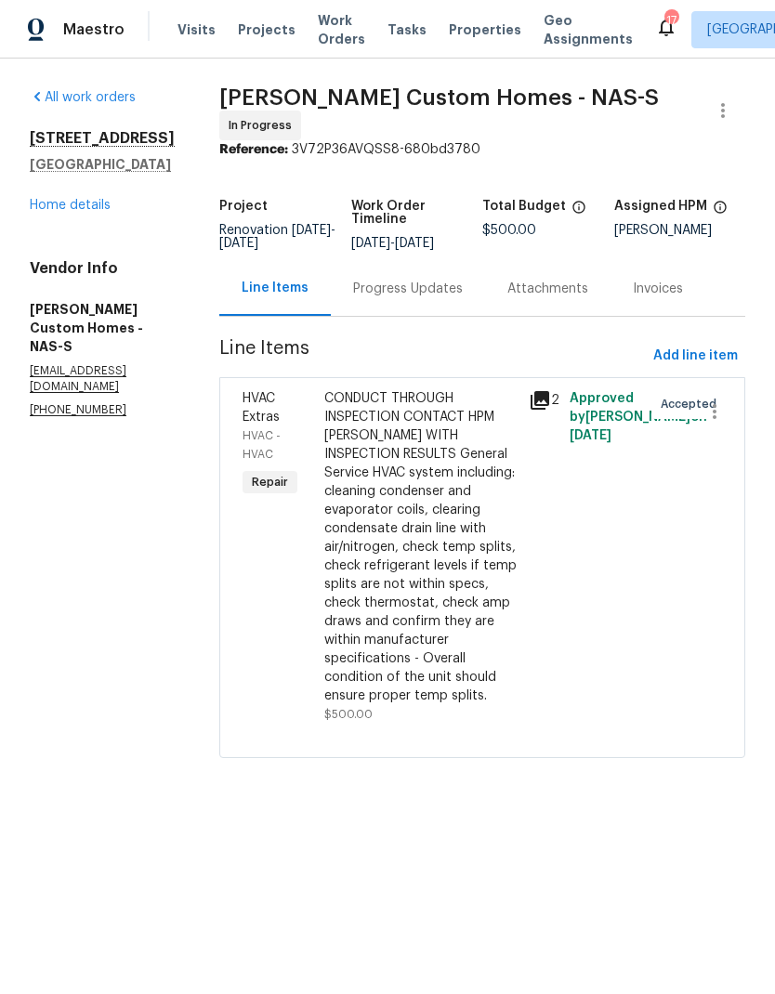
click at [61, 209] on link "Home details" at bounding box center [70, 205] width 81 height 13
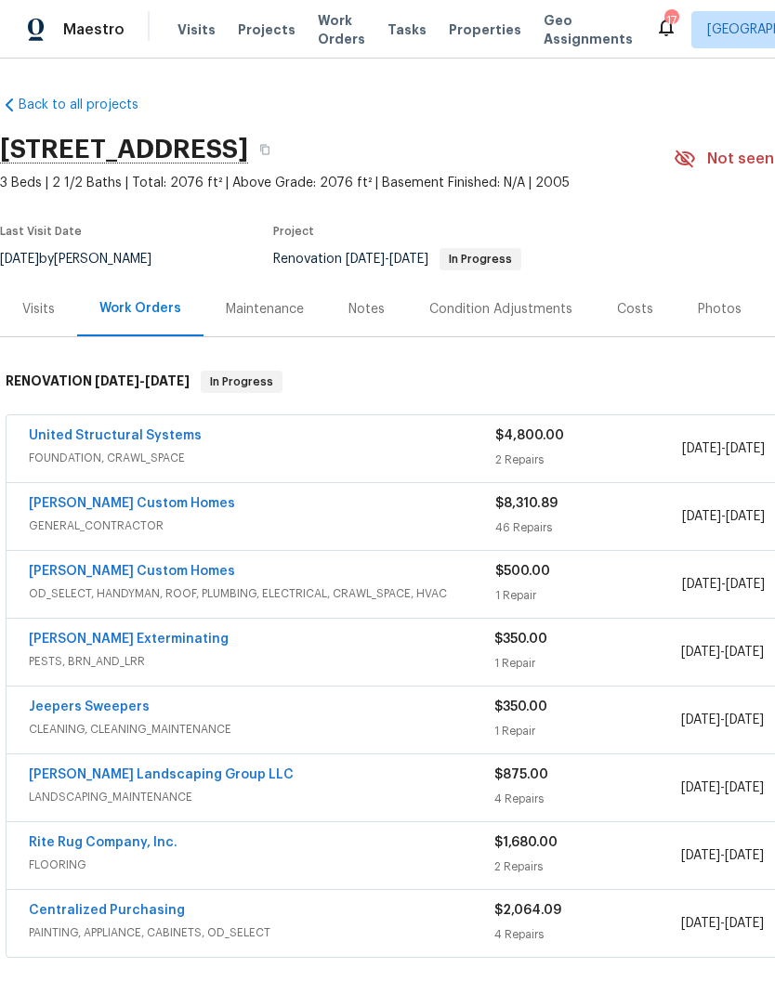
click at [59, 509] on link "Rappa Custom Homes" at bounding box center [132, 503] width 206 height 13
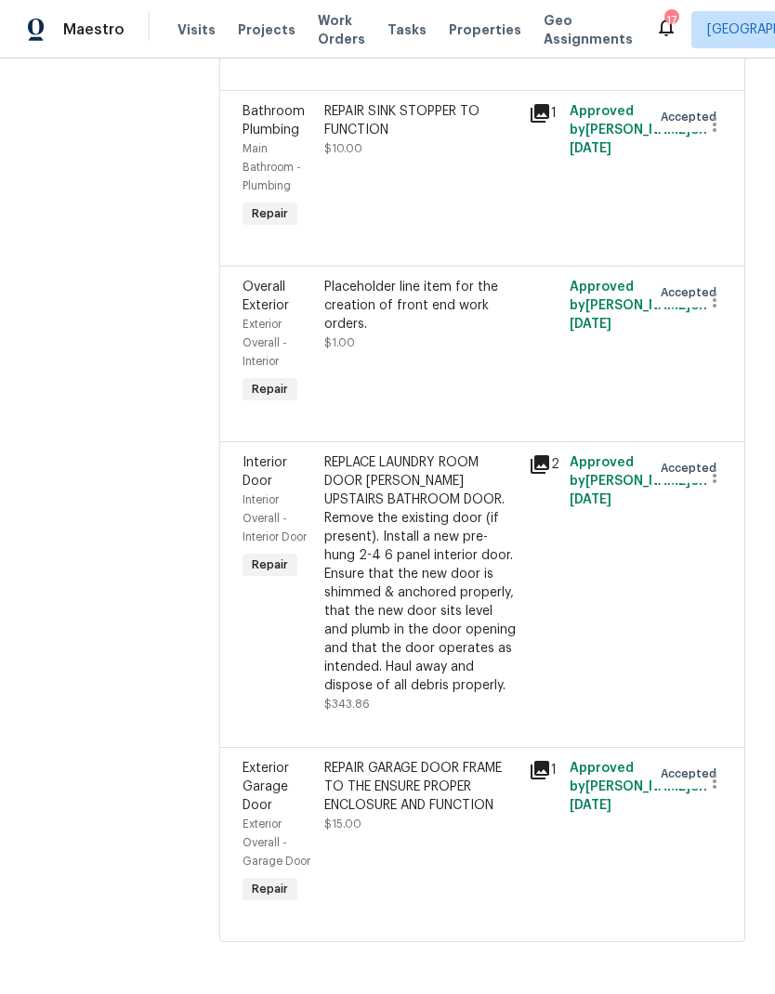
scroll to position [9963, 0]
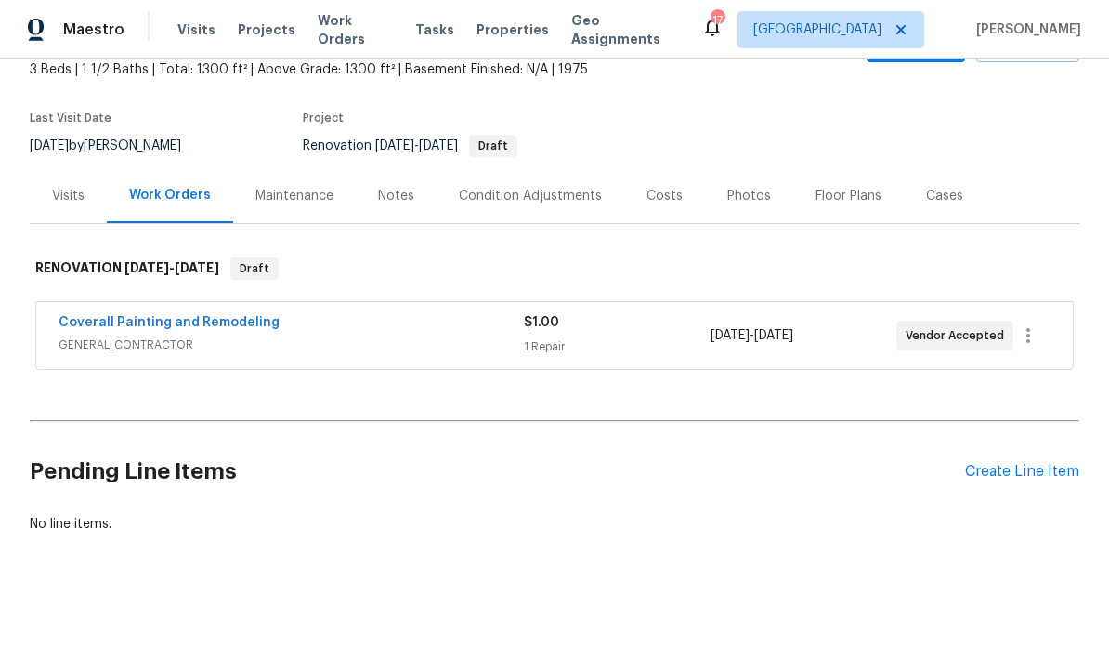
scroll to position [112, 0]
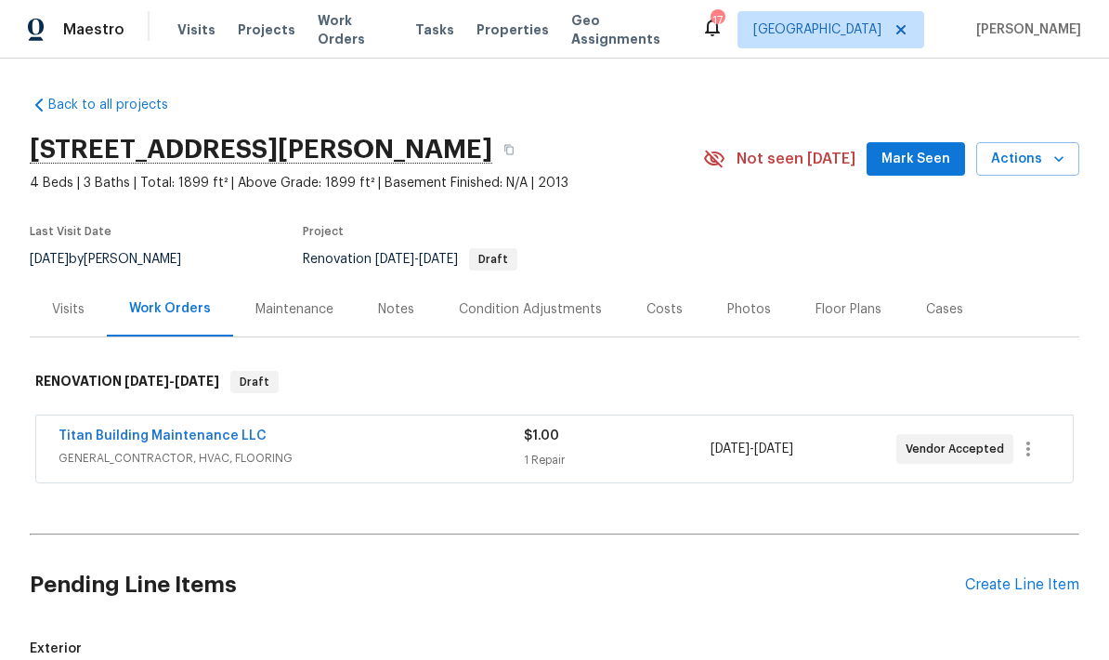
click at [93, 97] on link "Back to all projects" at bounding box center [119, 105] width 178 height 19
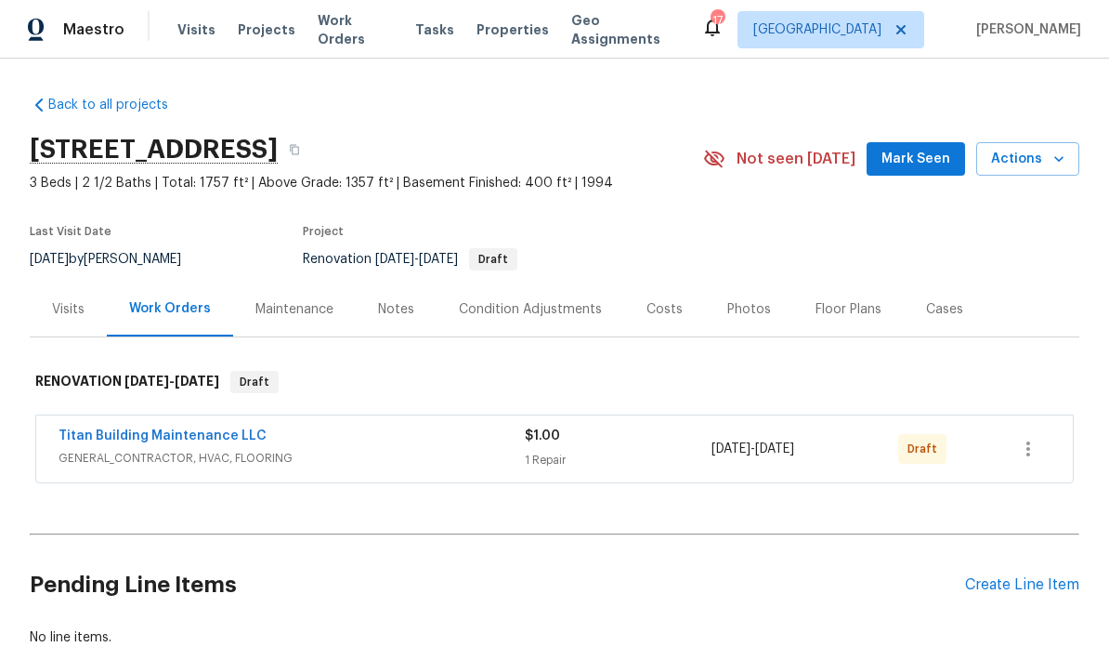
click at [740, 320] on div "Photos" at bounding box center [749, 308] width 88 height 55
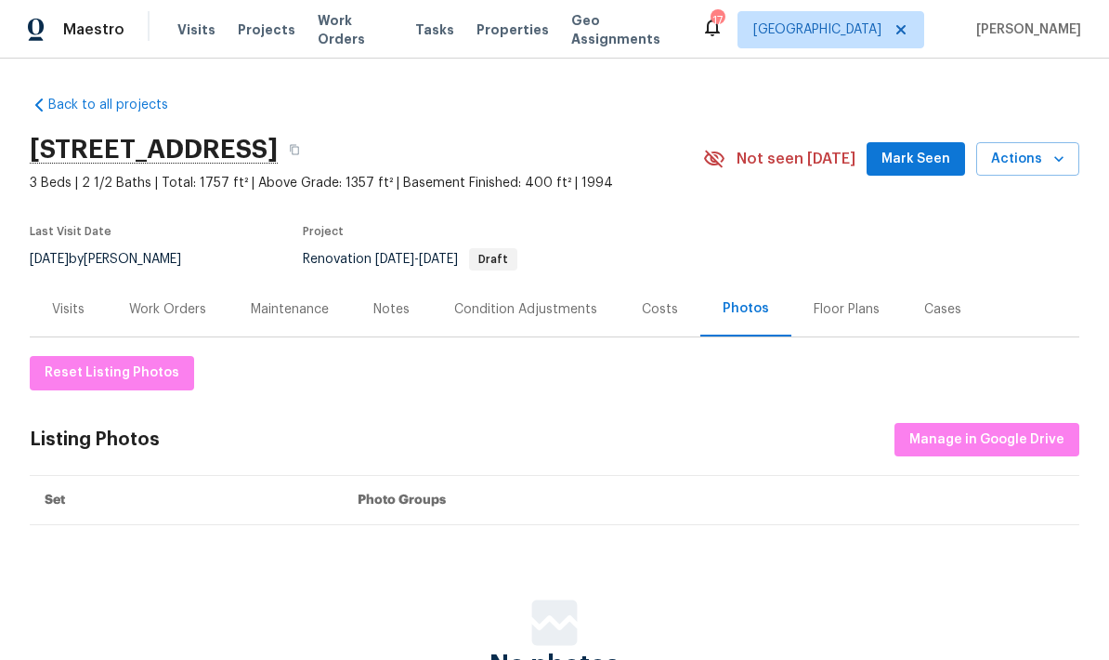
click at [187, 319] on div "Work Orders" at bounding box center [168, 308] width 122 height 55
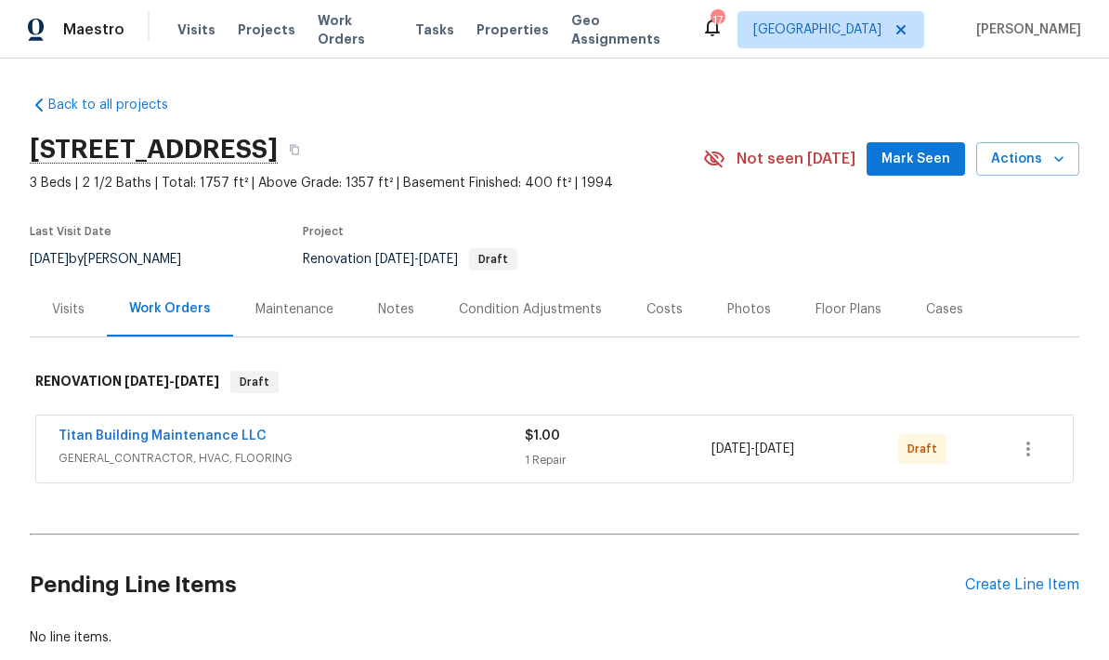
click at [59, 306] on div "Visits" at bounding box center [68, 309] width 33 height 19
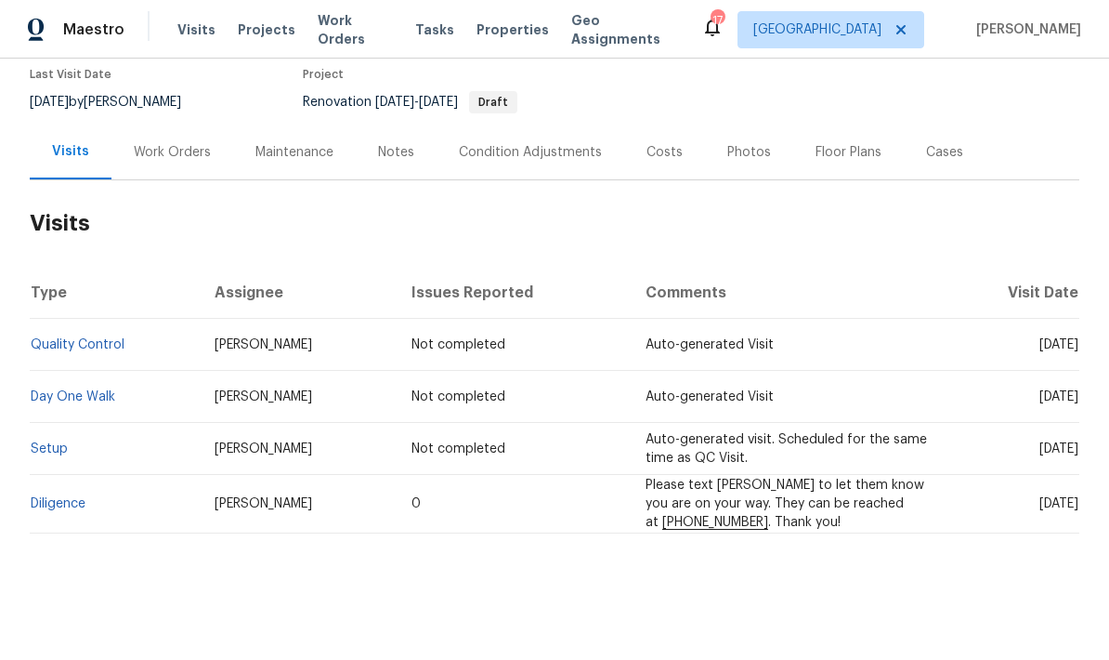
scroll to position [157, 0]
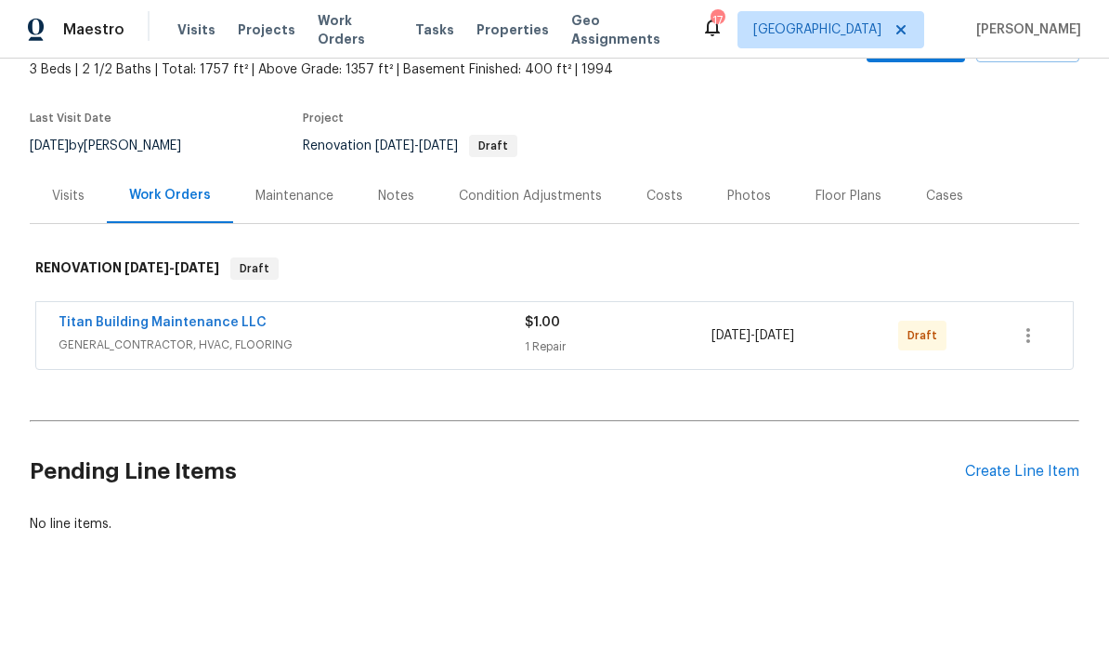
scroll to position [112, 0]
click at [53, 199] on div "Visits" at bounding box center [68, 197] width 33 height 19
